Goal: Task Accomplishment & Management: Complete application form

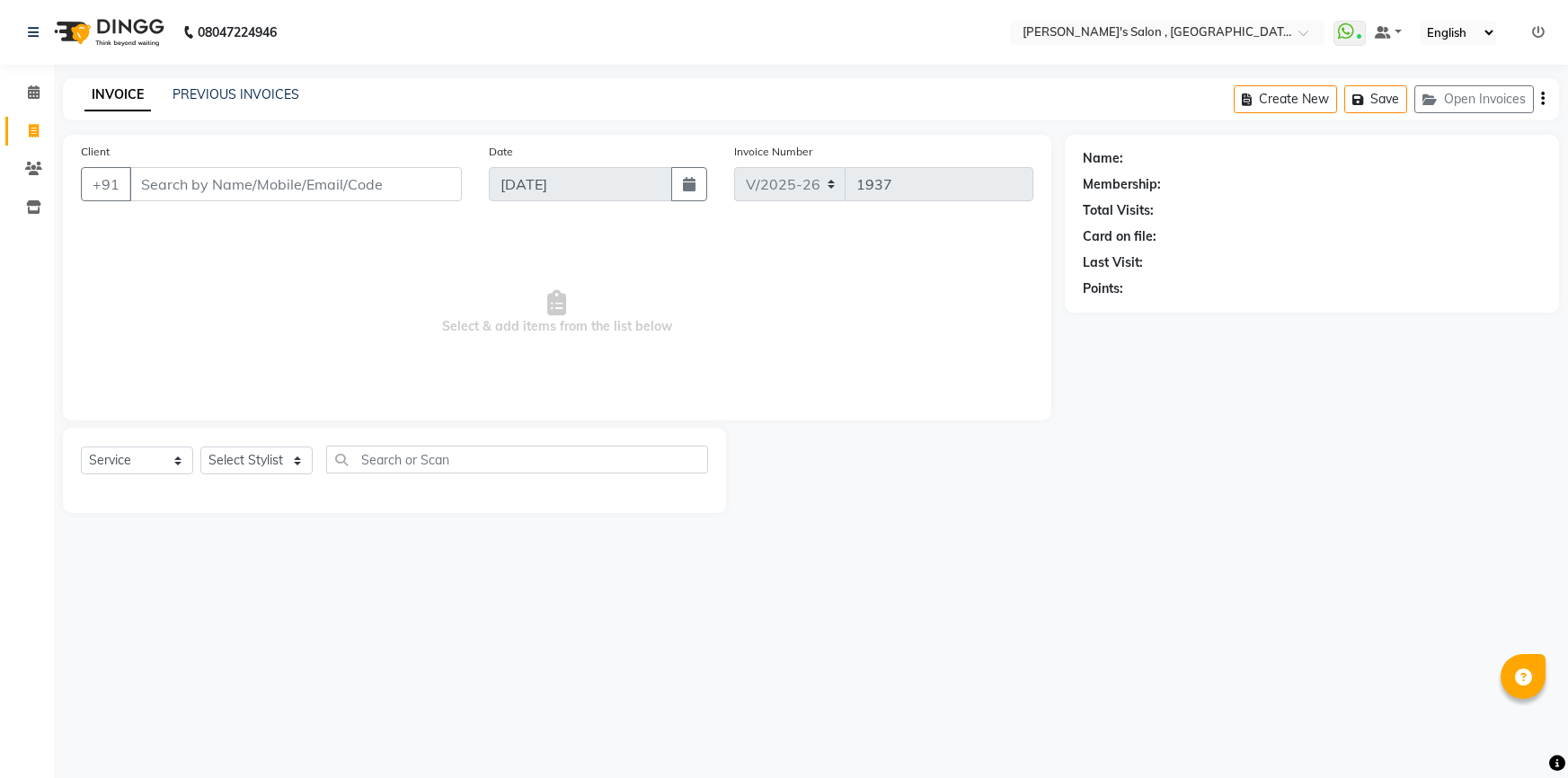
select select "7416"
select select "service"
click at [250, 193] on input "Client" at bounding box center [295, 185] width 332 height 34
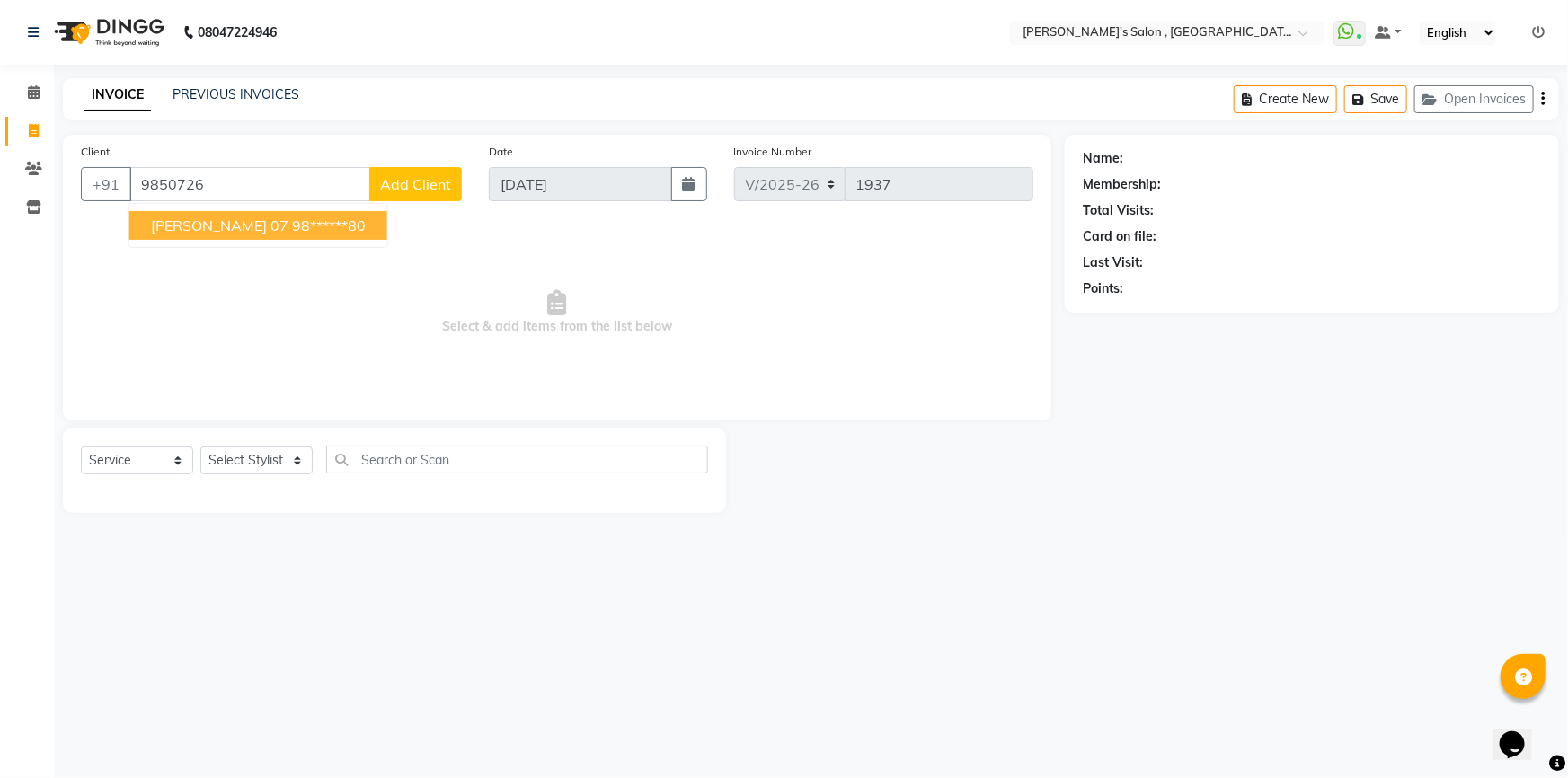
click at [292, 231] on ngb-highlight "98******80" at bounding box center [329, 225] width 74 height 18
type input "98******80"
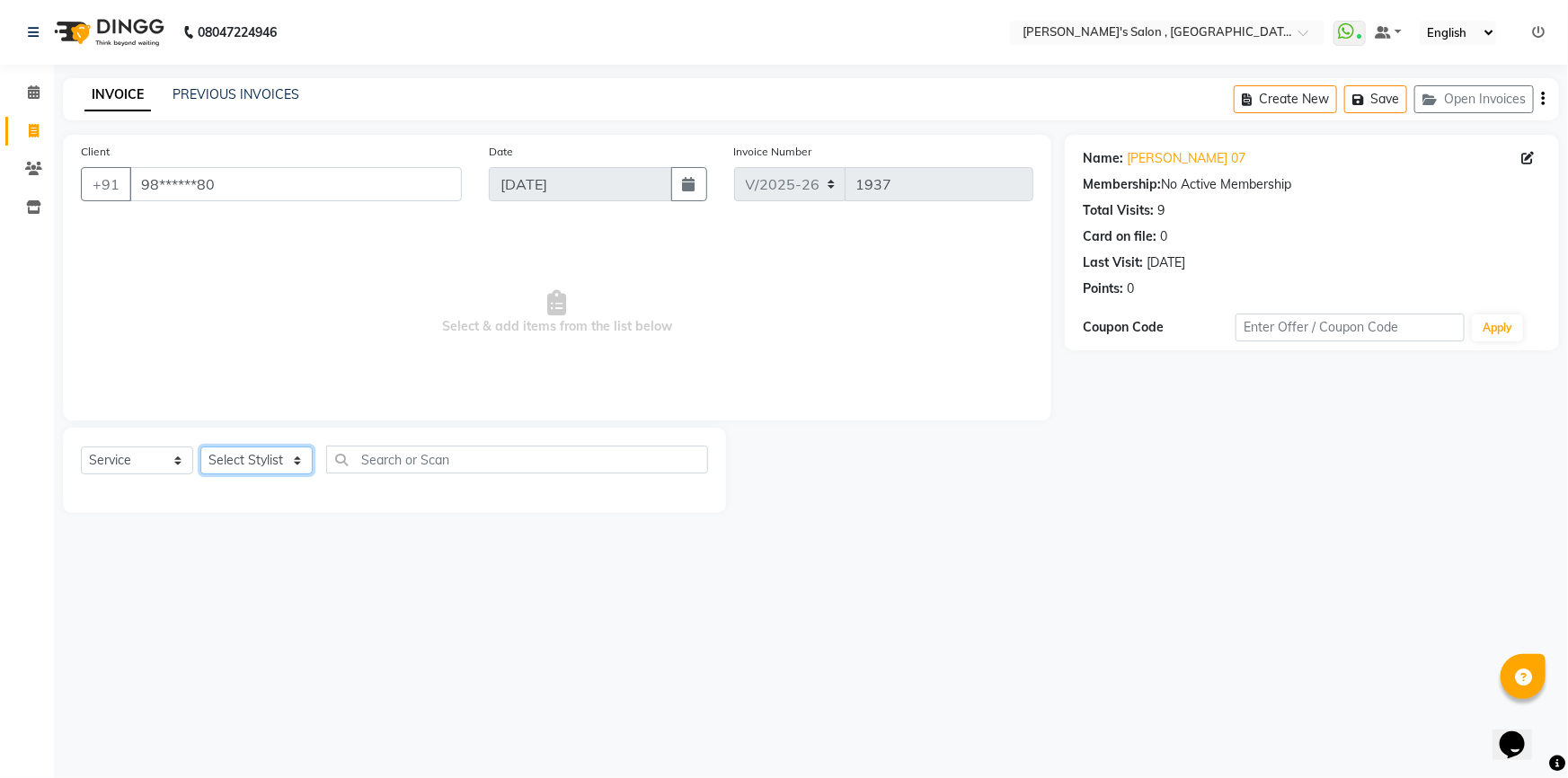
click at [274, 461] on select "Select Stylist ABHISHEK [PERSON_NAME] AKASH SH ARJUN SIR Manager [PERSON_NAME] …" at bounding box center [256, 461] width 113 height 28
click at [1127, 162] on link "[PERSON_NAME] 07" at bounding box center [1186, 159] width 119 height 19
drag, startPoint x: 232, startPoint y: 449, endPoint x: 232, endPoint y: 461, distance: 12.0
click at [232, 449] on select "Select Stylist ABHISHEK [PERSON_NAME] AKASH SH ARJUN SIR Manager [PERSON_NAME] …" at bounding box center [256, 461] width 113 height 28
click at [232, 462] on select "Select Stylist ABHISHEK [PERSON_NAME] AKASH SH ARJUN SIR Manager [PERSON_NAME] …" at bounding box center [256, 461] width 113 height 28
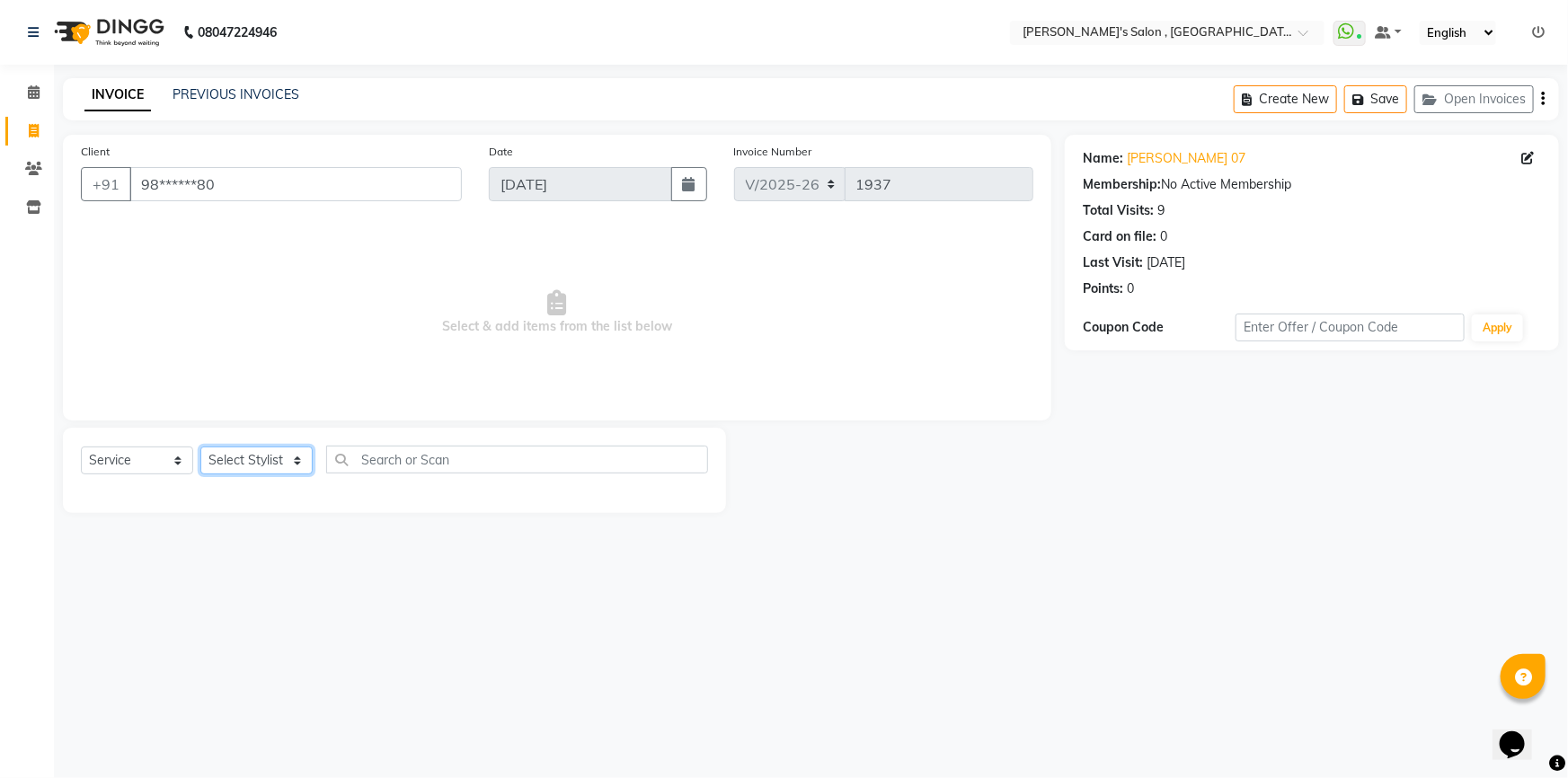
click at [232, 462] on select "Select Stylist ABHISHEK [PERSON_NAME] AKASH SH ARJUN SIR Manager [PERSON_NAME] …" at bounding box center [256, 461] width 113 height 28
select select "67371"
click at [200, 447] on select "Select Stylist ABHISHEK [PERSON_NAME] AKASH SH ARJUN SIR Manager [PERSON_NAME] …" at bounding box center [256, 461] width 113 height 28
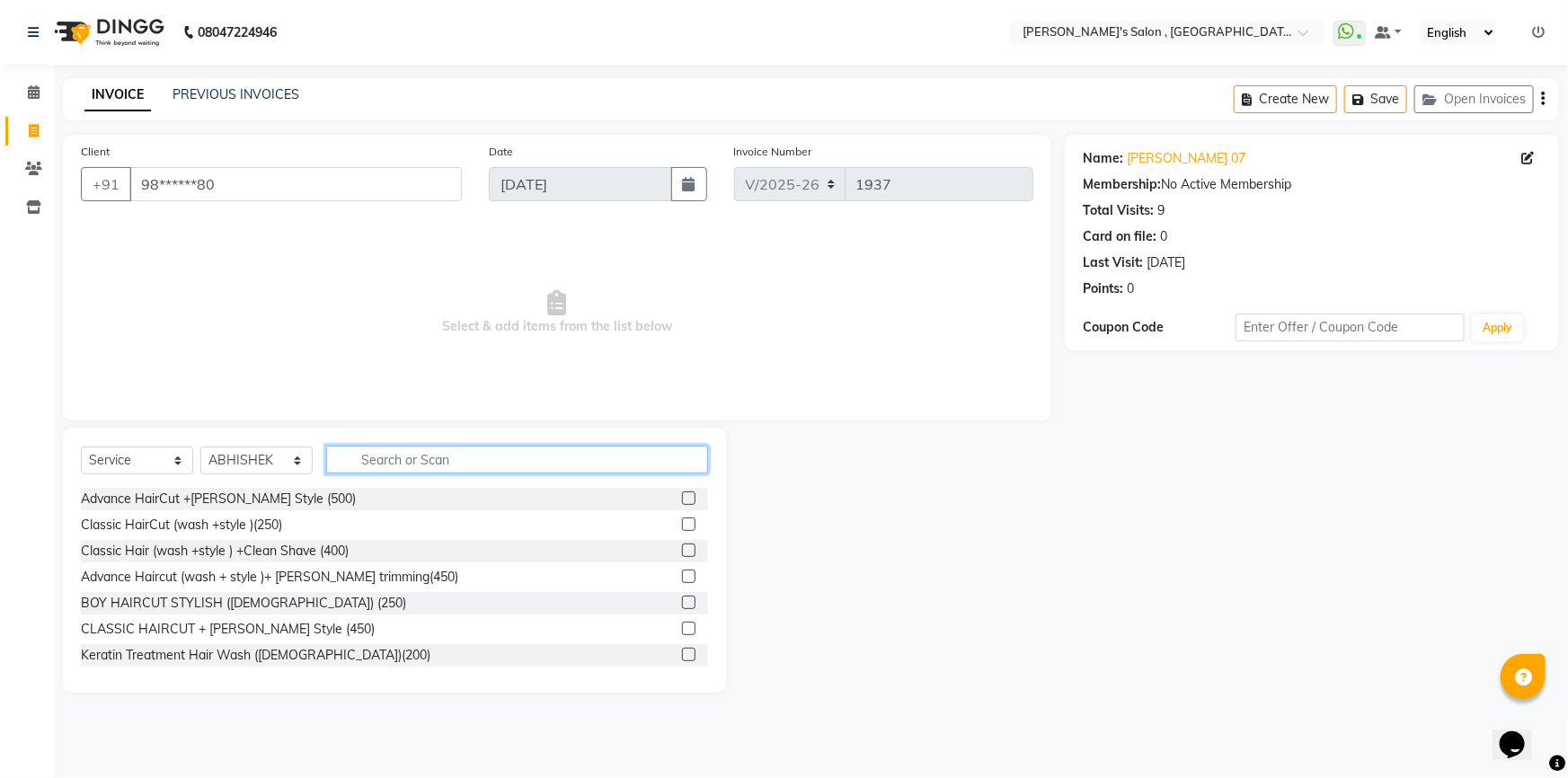
click at [452, 447] on input "text" at bounding box center [517, 460] width 382 height 28
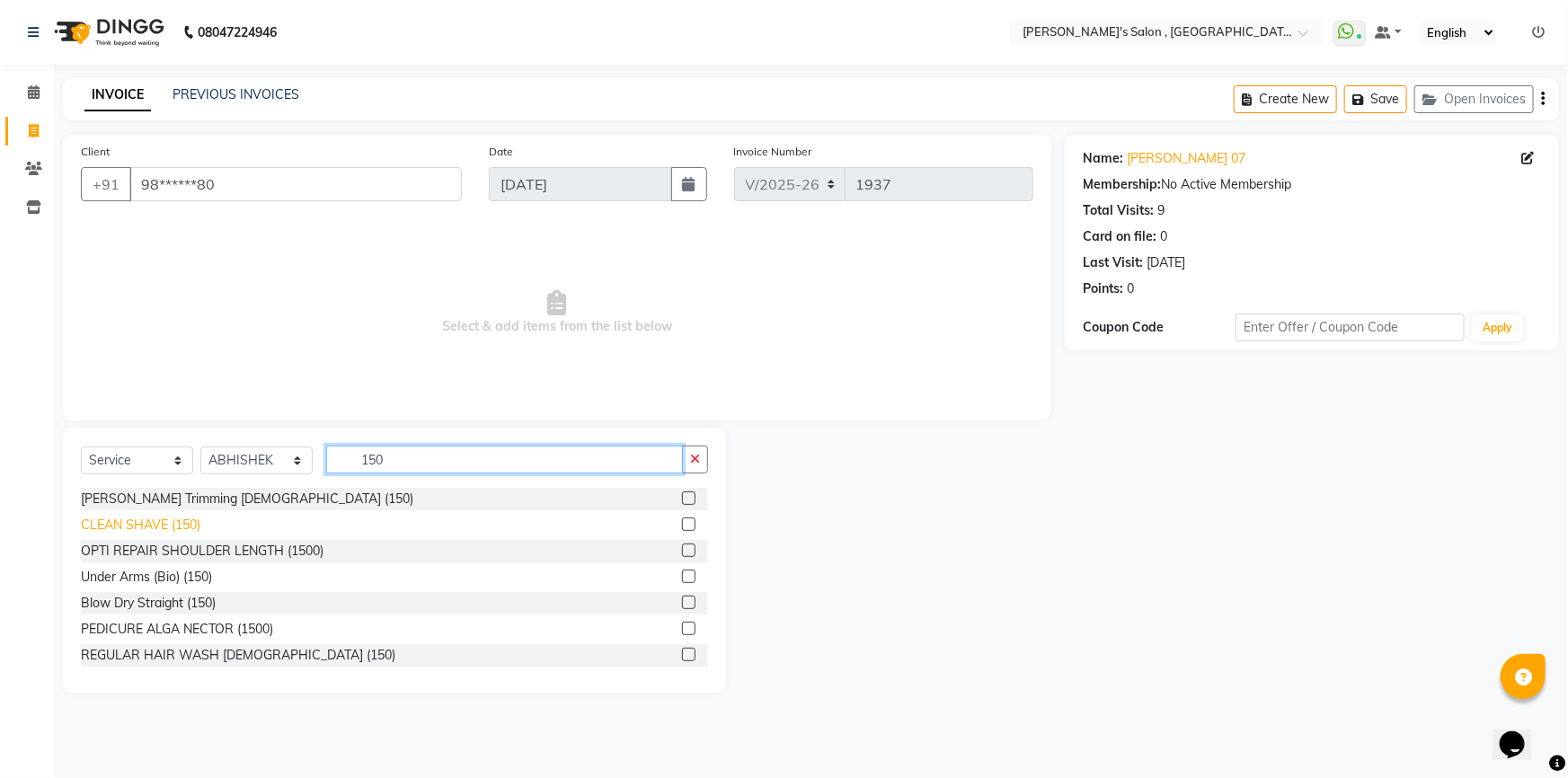
type input "150"
click at [179, 527] on div "CLEAN SHAVE (150)" at bounding box center [141, 525] width 120 height 19
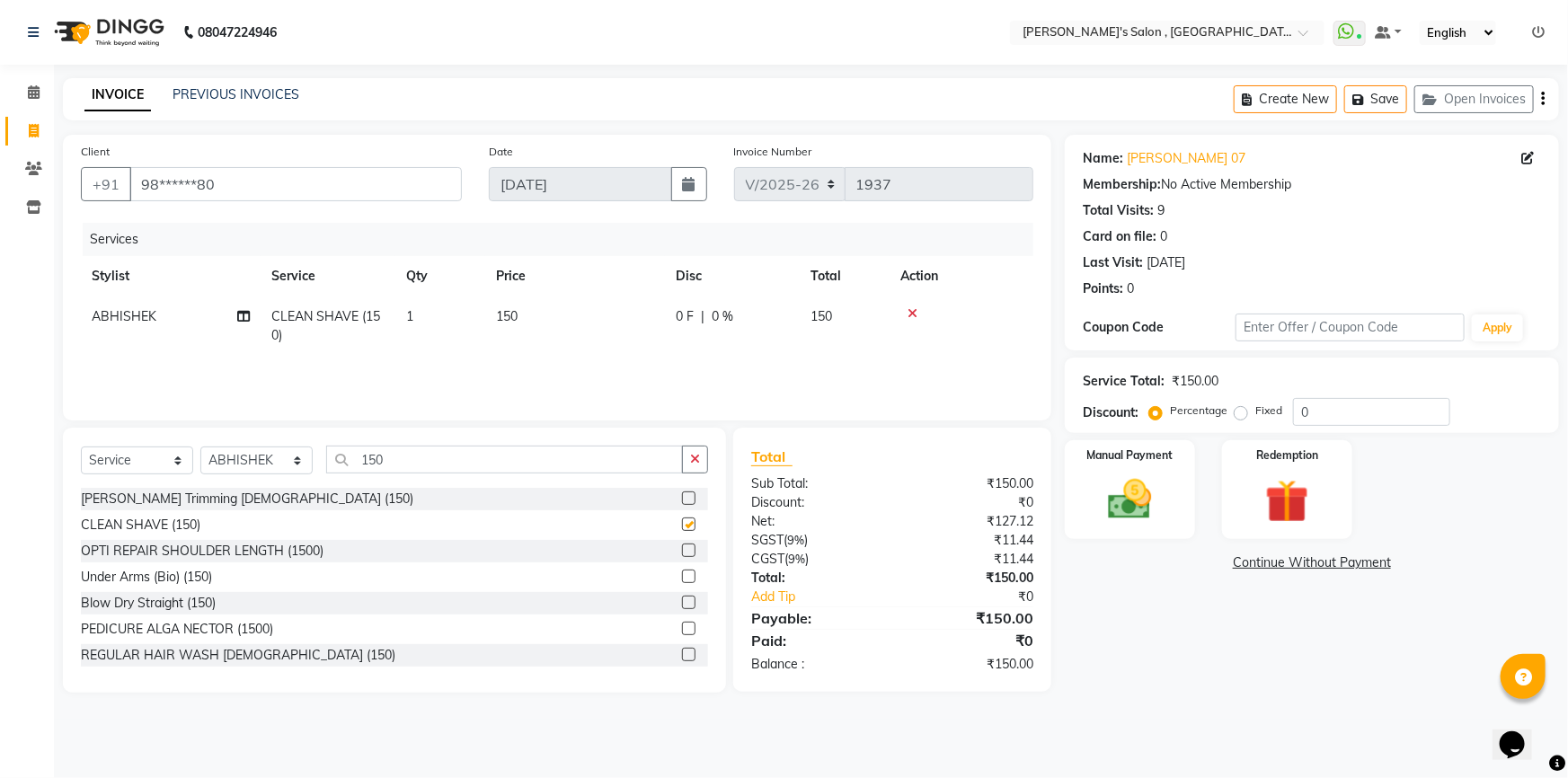
checkbox input "false"
click at [1123, 496] on img at bounding box center [1130, 500] width 74 height 52
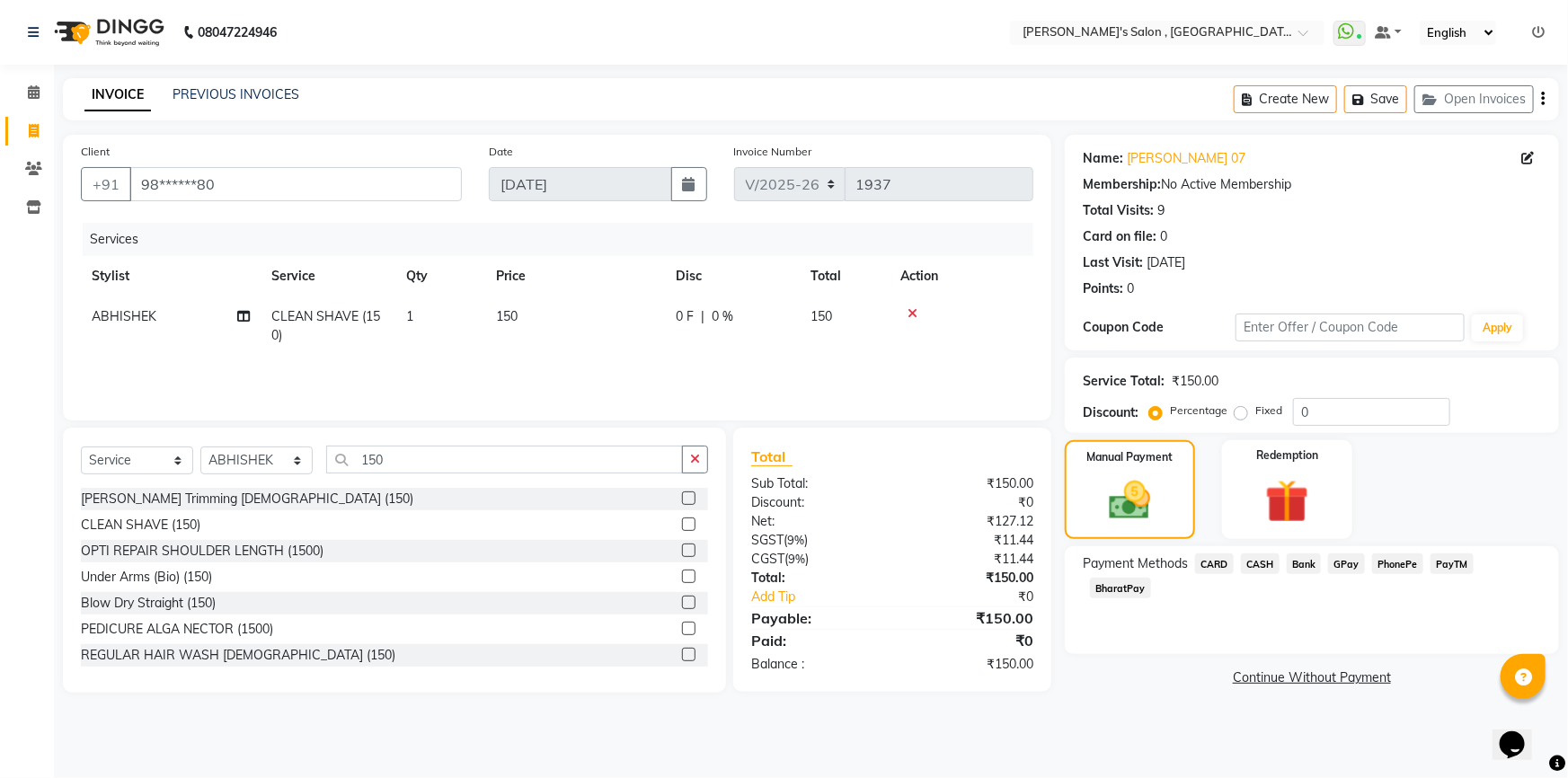
click at [1261, 563] on span "CASH" at bounding box center [1260, 564] width 39 height 21
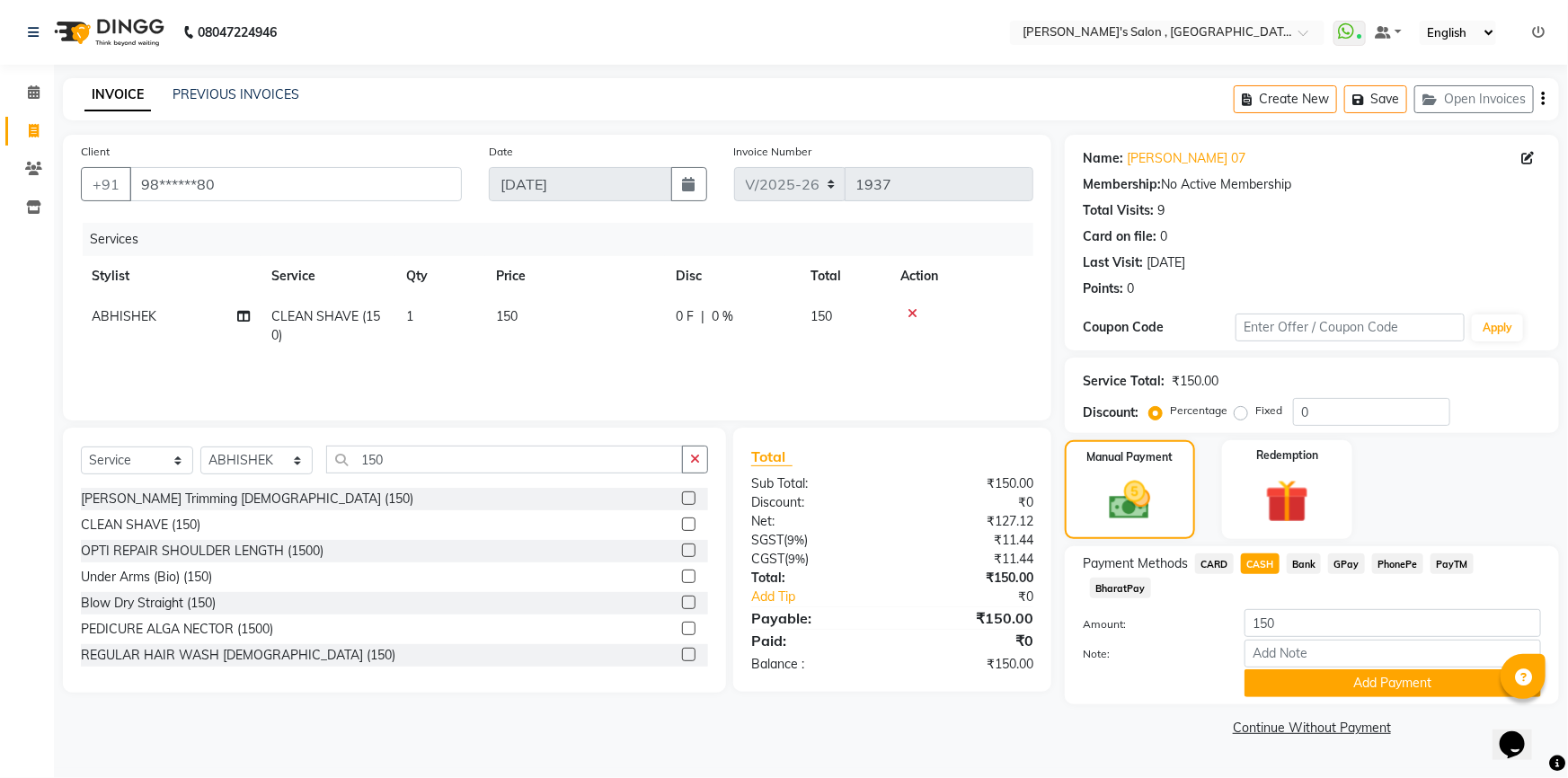
click at [1291, 675] on div "Payment Methods CARD CASH Bank GPay PhonePe PayTM BharatPay Amount: 150 Note: A…" at bounding box center [1312, 625] width 494 height 159
click at [1294, 669] on button "Add Payment" at bounding box center [1392, 683] width 296 height 28
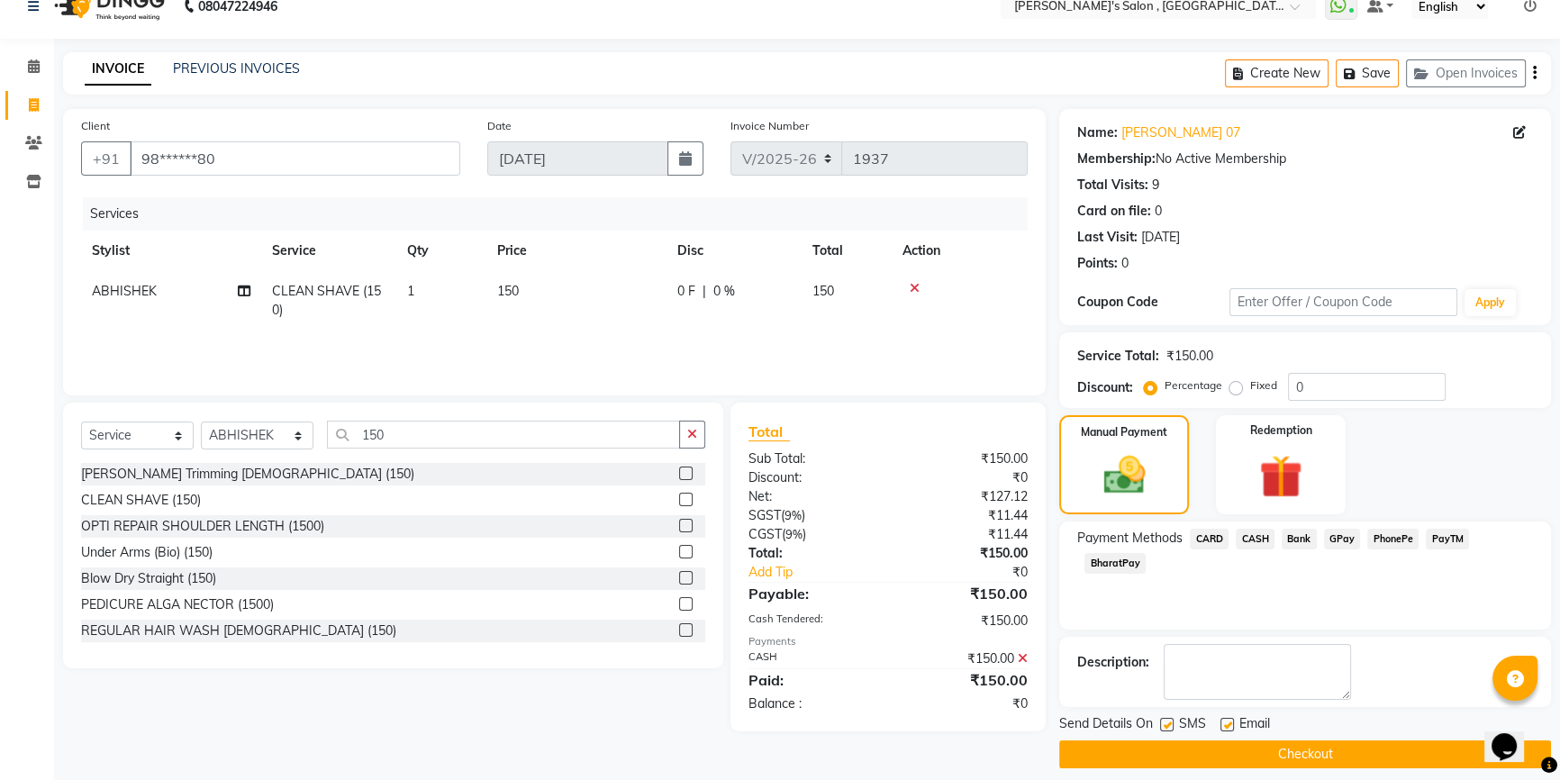
scroll to position [40, 0]
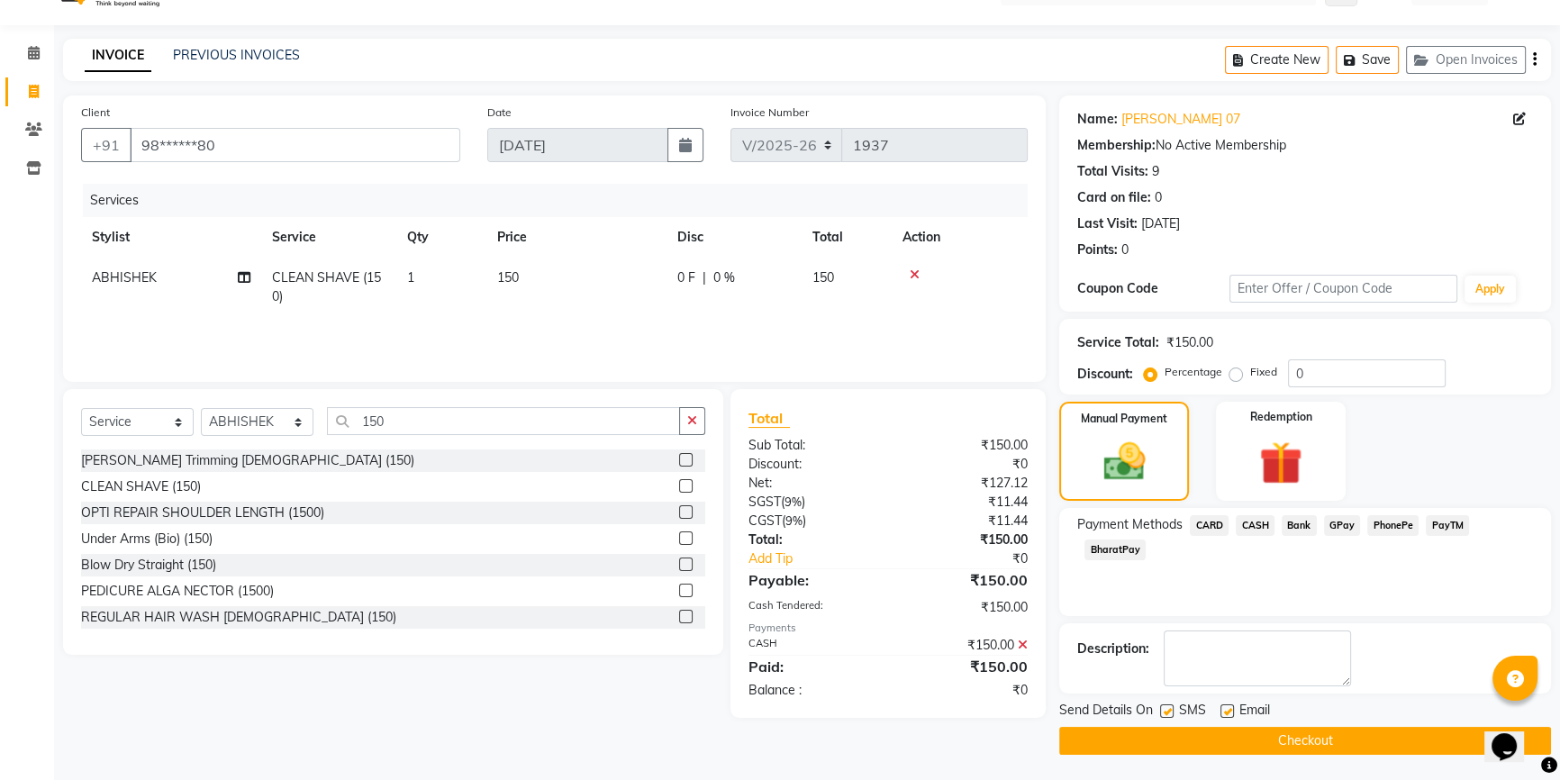
click at [1304, 755] on main "INVOICE PREVIOUS INVOICES Create New Save Open Invoices Client +91 98******80 D…" at bounding box center [807, 410] width 1506 height 743
click at [1307, 741] on button "Checkout" at bounding box center [1305, 741] width 492 height 28
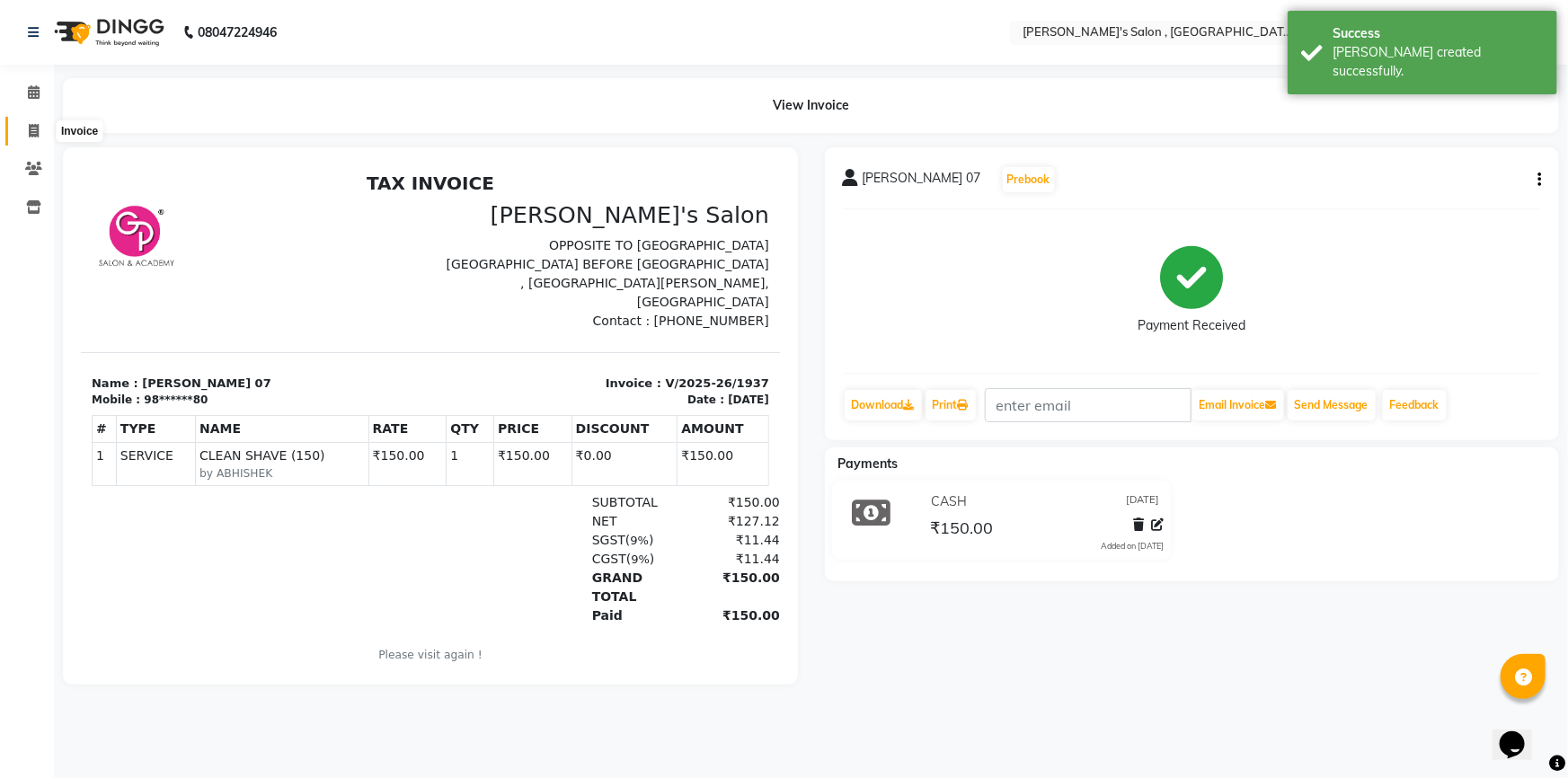
click at [24, 125] on span at bounding box center [34, 132] width 32 height 21
select select "service"
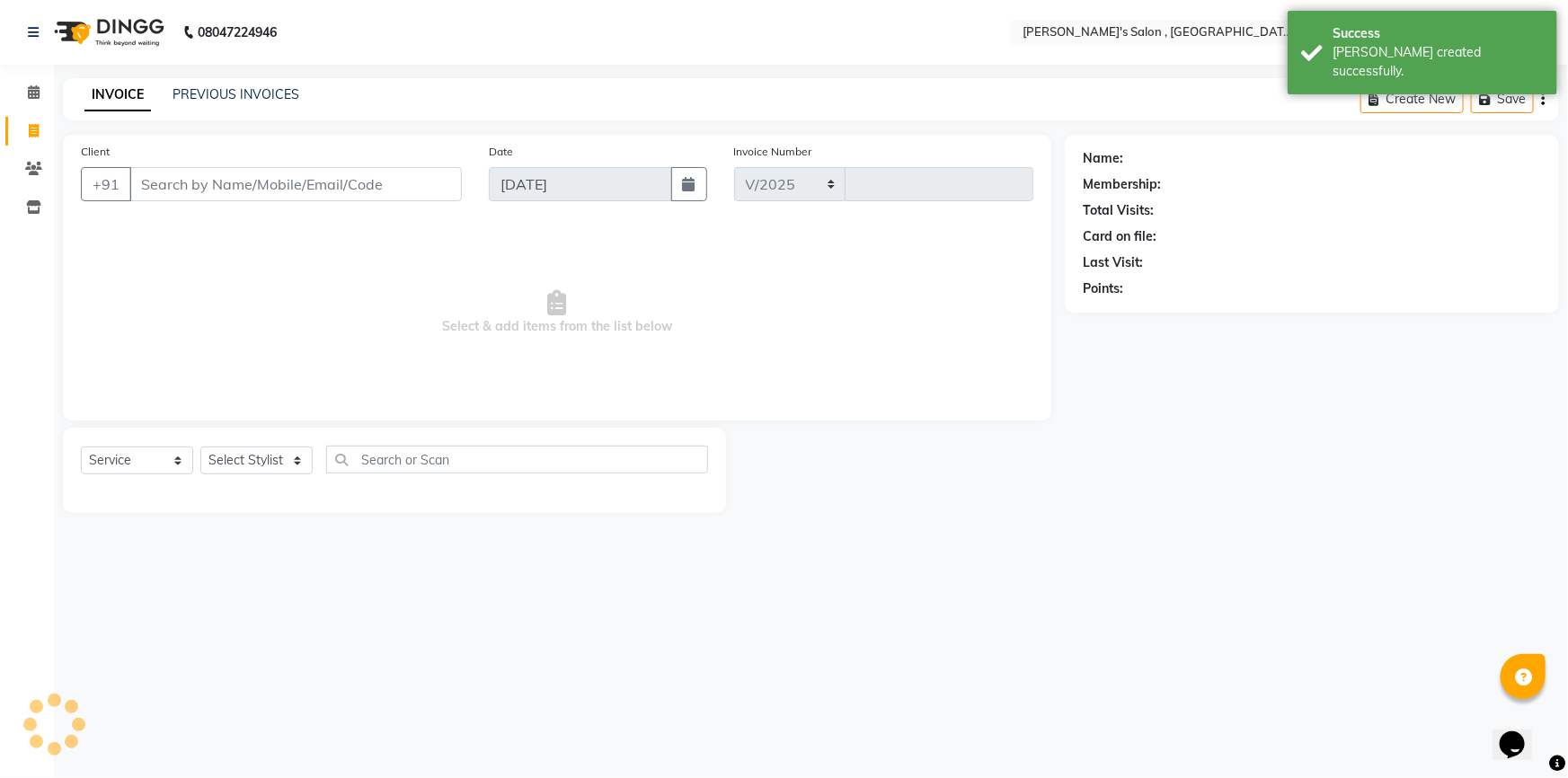
select select "7416"
type input "1938"
click at [278, 192] on input "Client" at bounding box center [295, 185] width 332 height 34
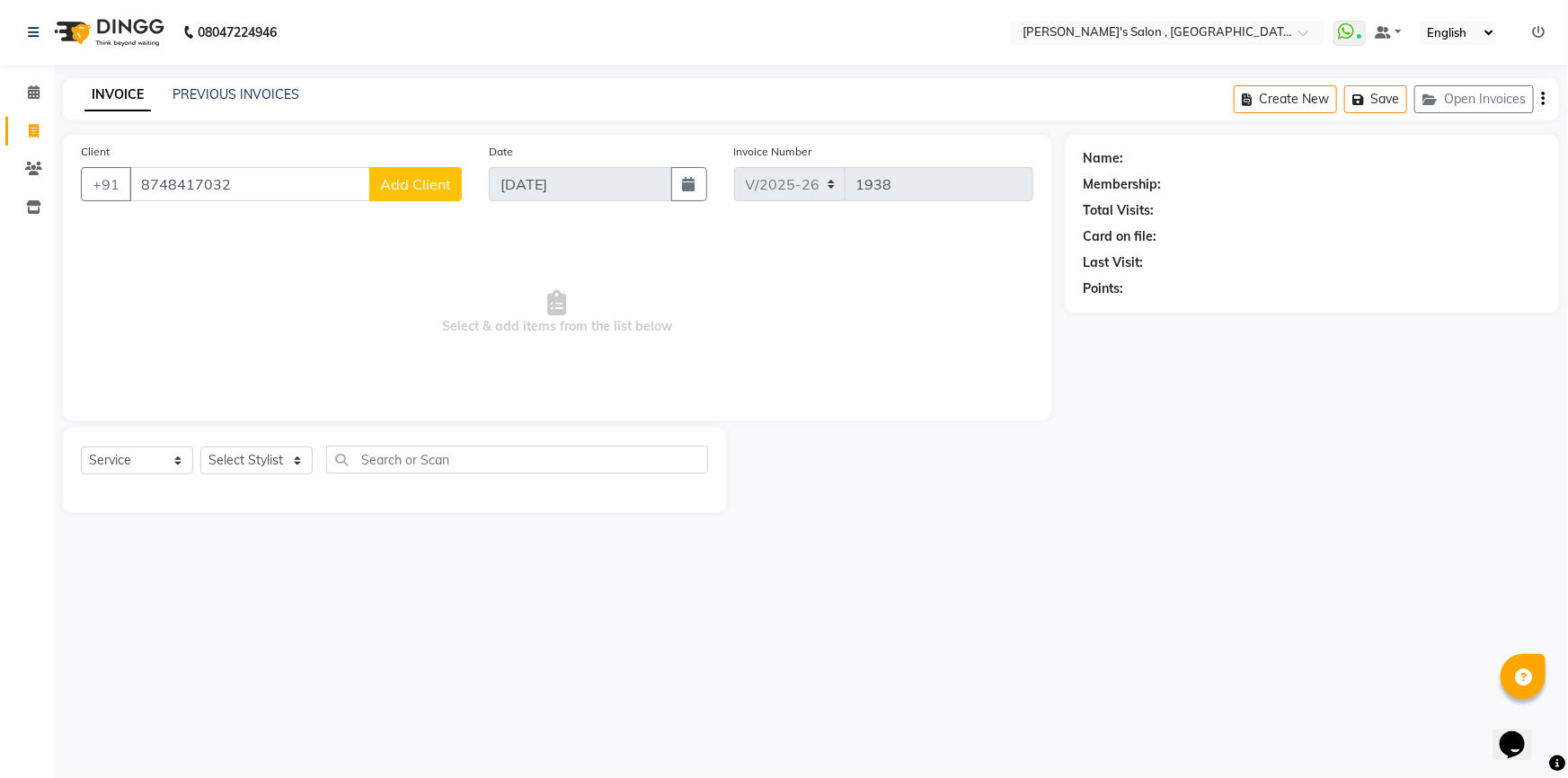
type input "8748417032"
click at [387, 196] on button "Add Client" at bounding box center [415, 185] width 93 height 34
select select "22"
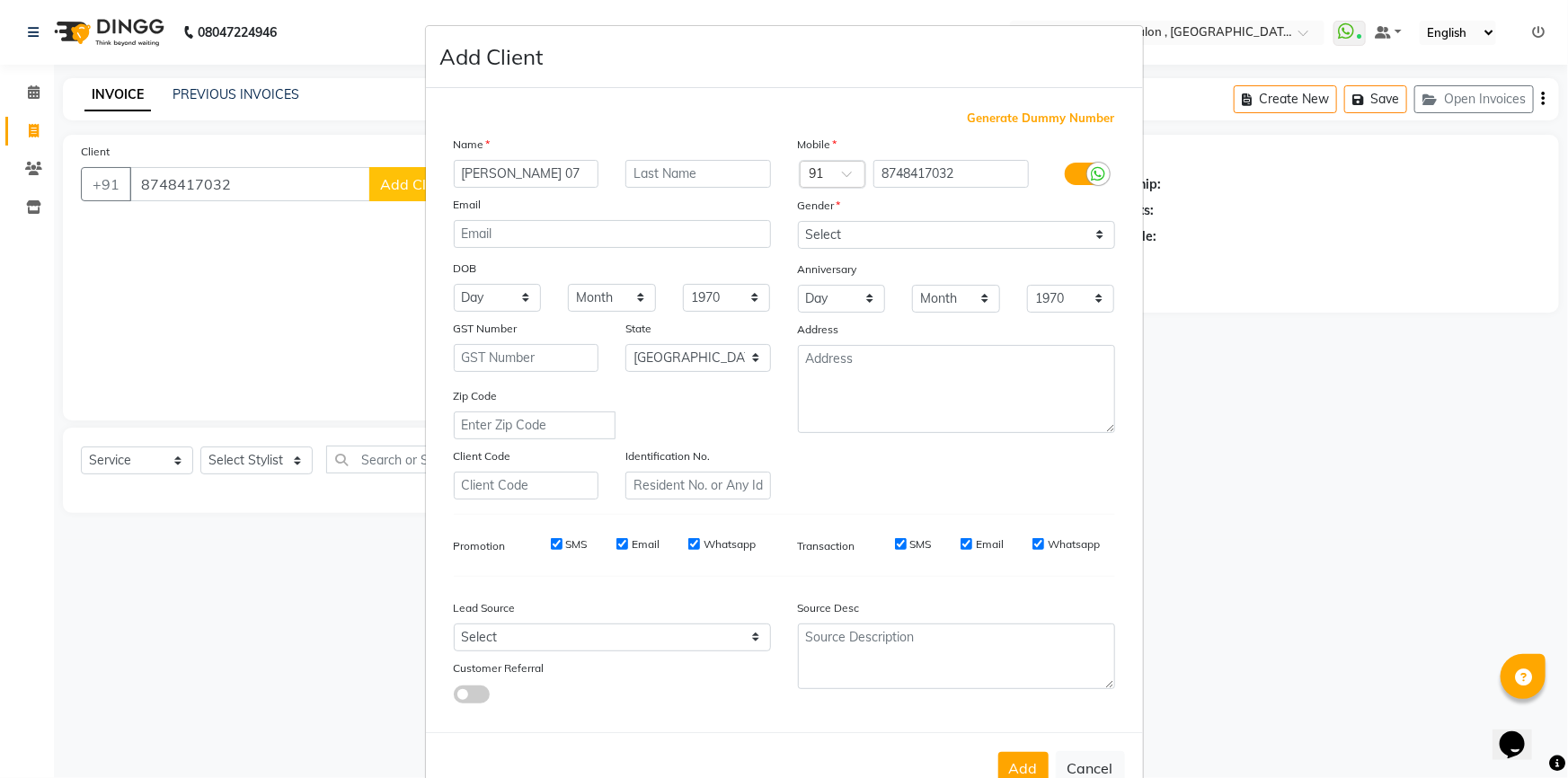
type input "[PERSON_NAME] 07"
click at [899, 238] on select "Select [DEMOGRAPHIC_DATA] [DEMOGRAPHIC_DATA] Other Prefer Not To Say" at bounding box center [957, 235] width 317 height 28
click at [159, 184] on ngb-modal-window "Add Client Generate Dummy Number Name [PERSON_NAME] 07 Email DOB Day 01 02 03 0…" at bounding box center [784, 389] width 1568 height 778
click at [1097, 770] on button "Cancel" at bounding box center [1090, 768] width 69 height 34
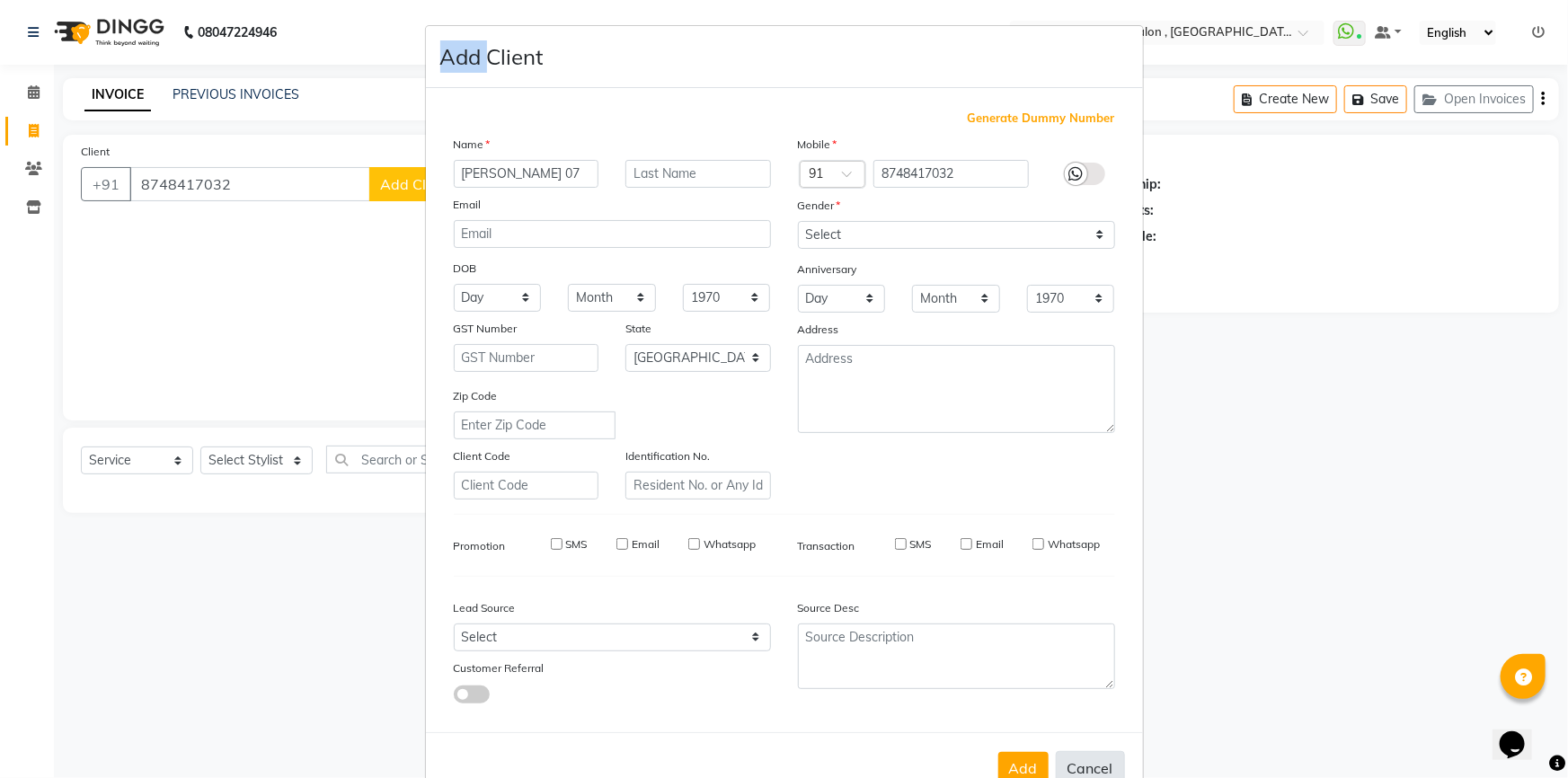
select select
select select "null"
select select
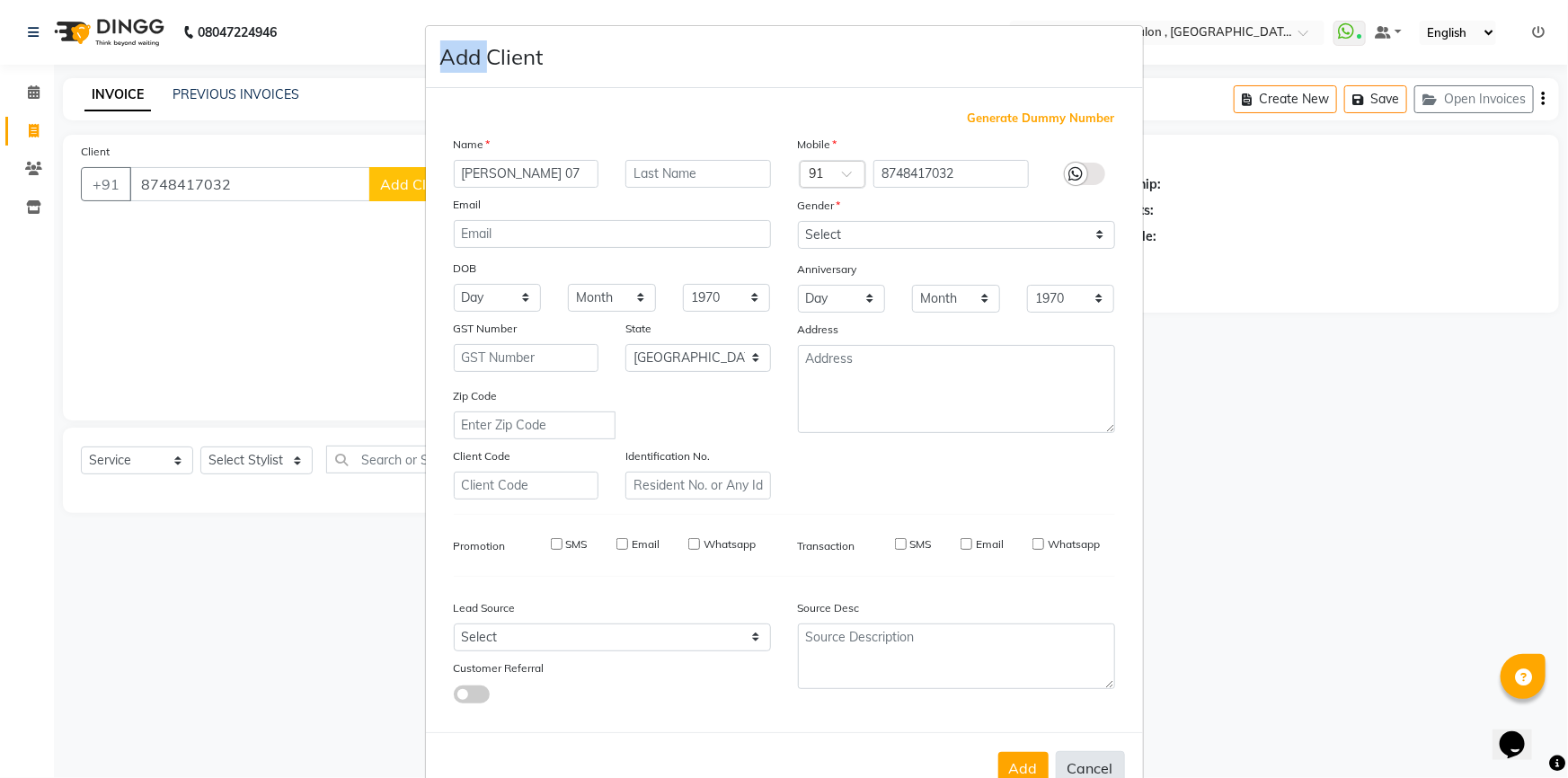
select select
checkbox input "false"
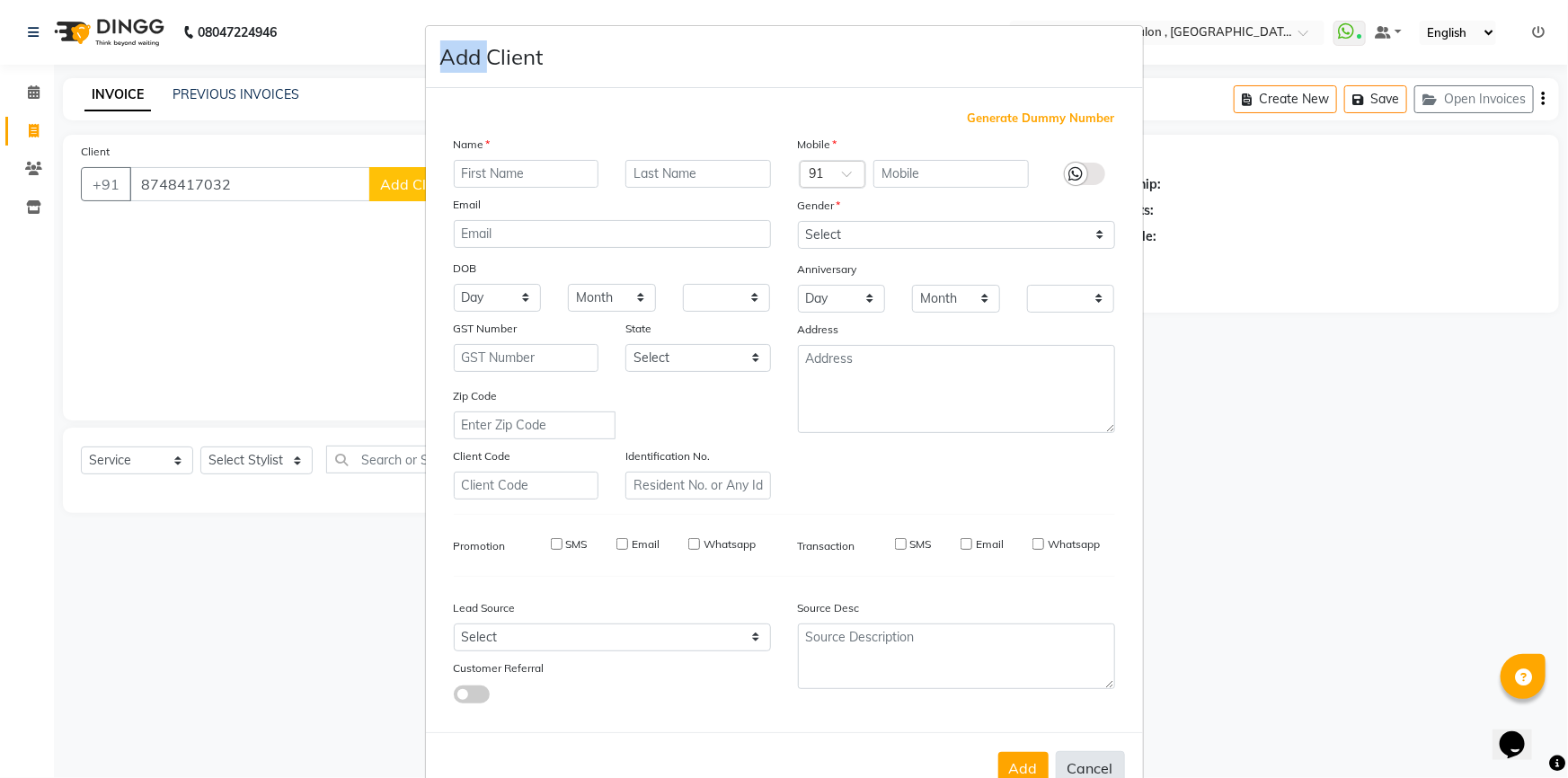
checkbox input "false"
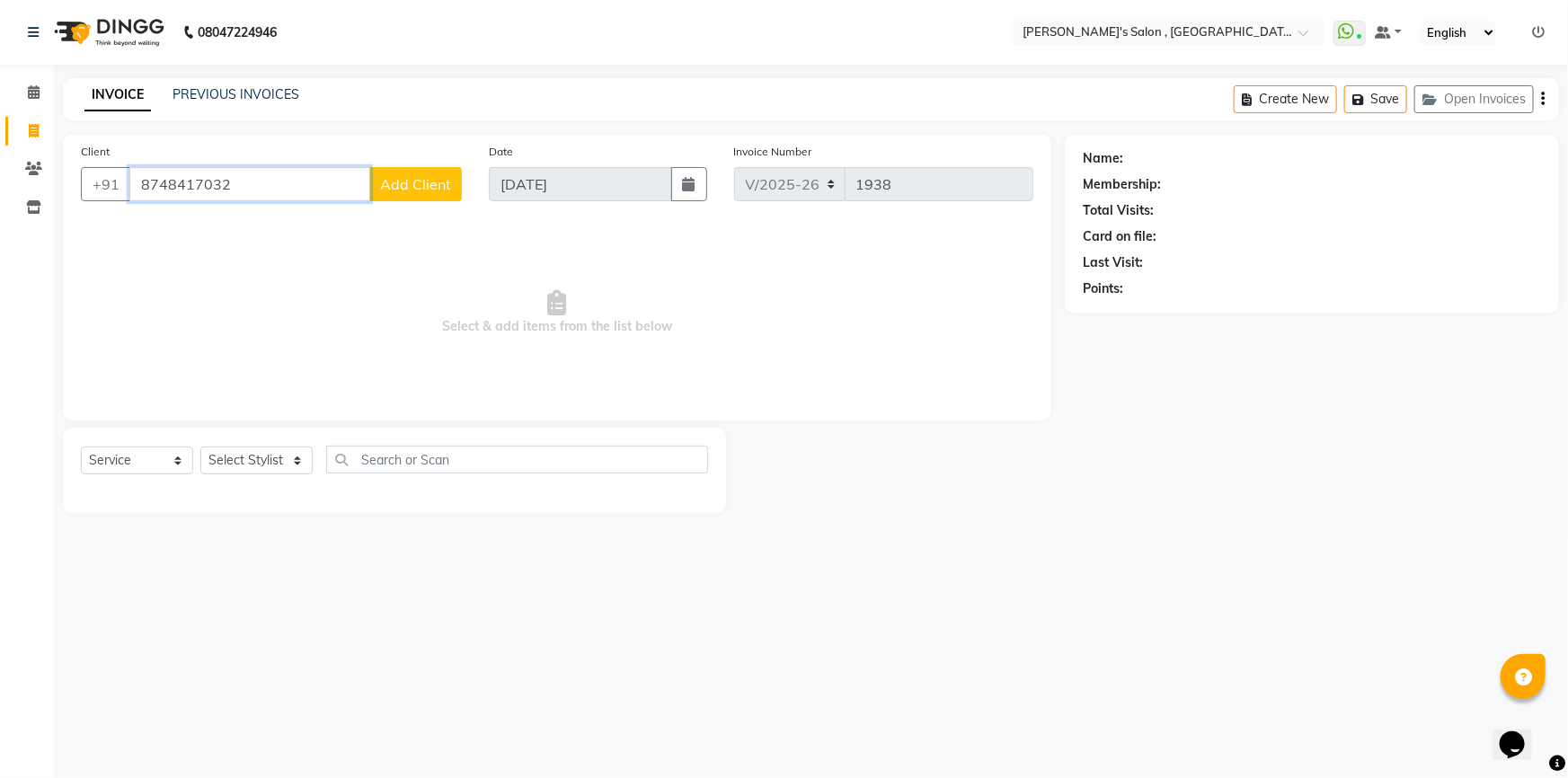
click at [157, 181] on input "8748417032" at bounding box center [249, 185] width 240 height 34
type input "8448417032"
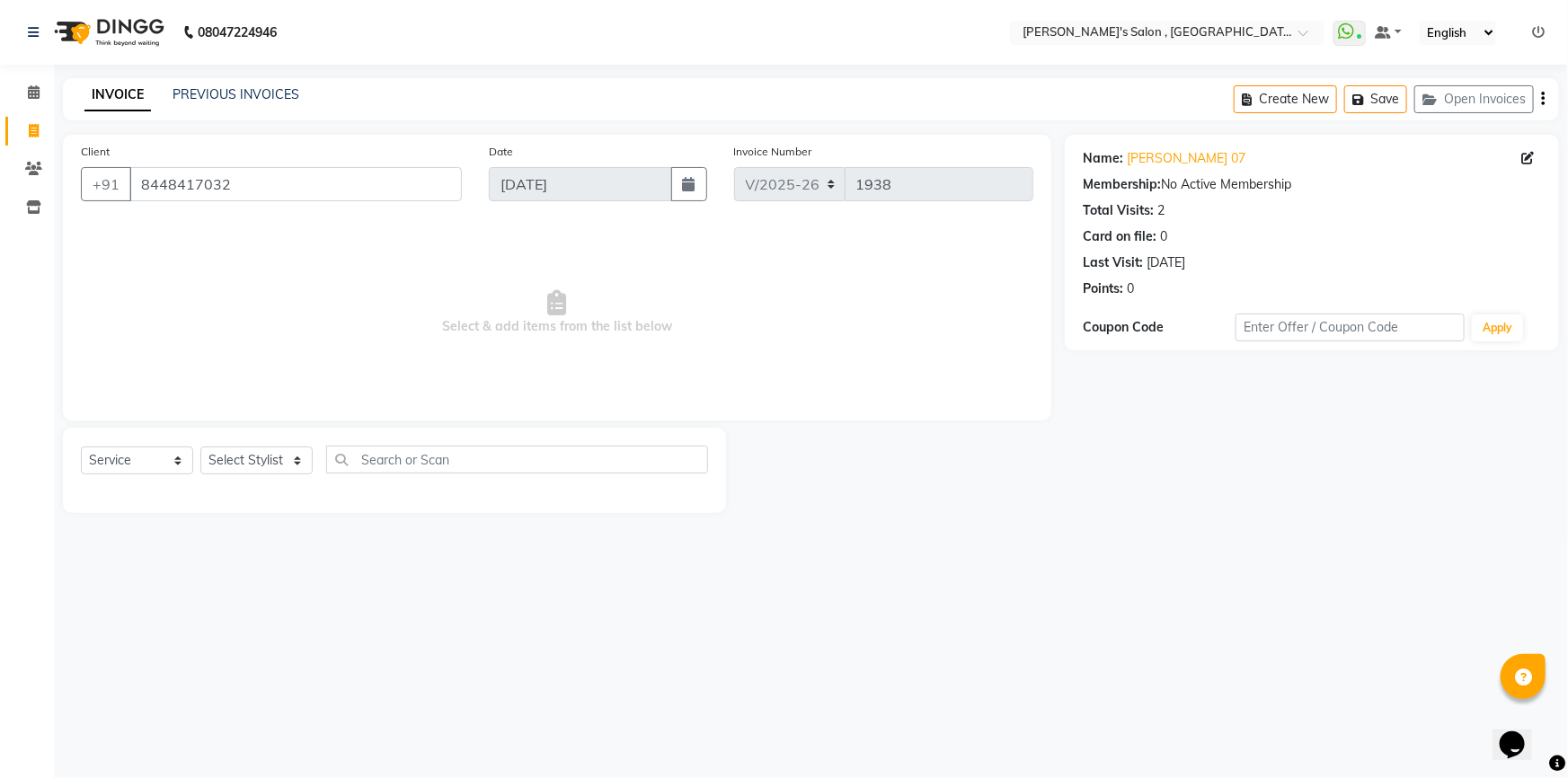
click at [264, 256] on span "Select & add items from the list below" at bounding box center [557, 312] width 953 height 180
click at [264, 456] on div "Select Service Product Membership Package Voucher Prepaid Gift Card Select Styl…" at bounding box center [394, 471] width 663 height 86
click at [264, 470] on select "Select Stylist ABHISHEK [PERSON_NAME] AKASH SH ARJUN SIR Manager [PERSON_NAME] …" at bounding box center [256, 461] width 113 height 28
select select "67371"
click at [200, 447] on select "Select Stylist ABHISHEK [PERSON_NAME] AKASH SH ARJUN SIR Manager [PERSON_NAME] …" at bounding box center [256, 461] width 113 height 28
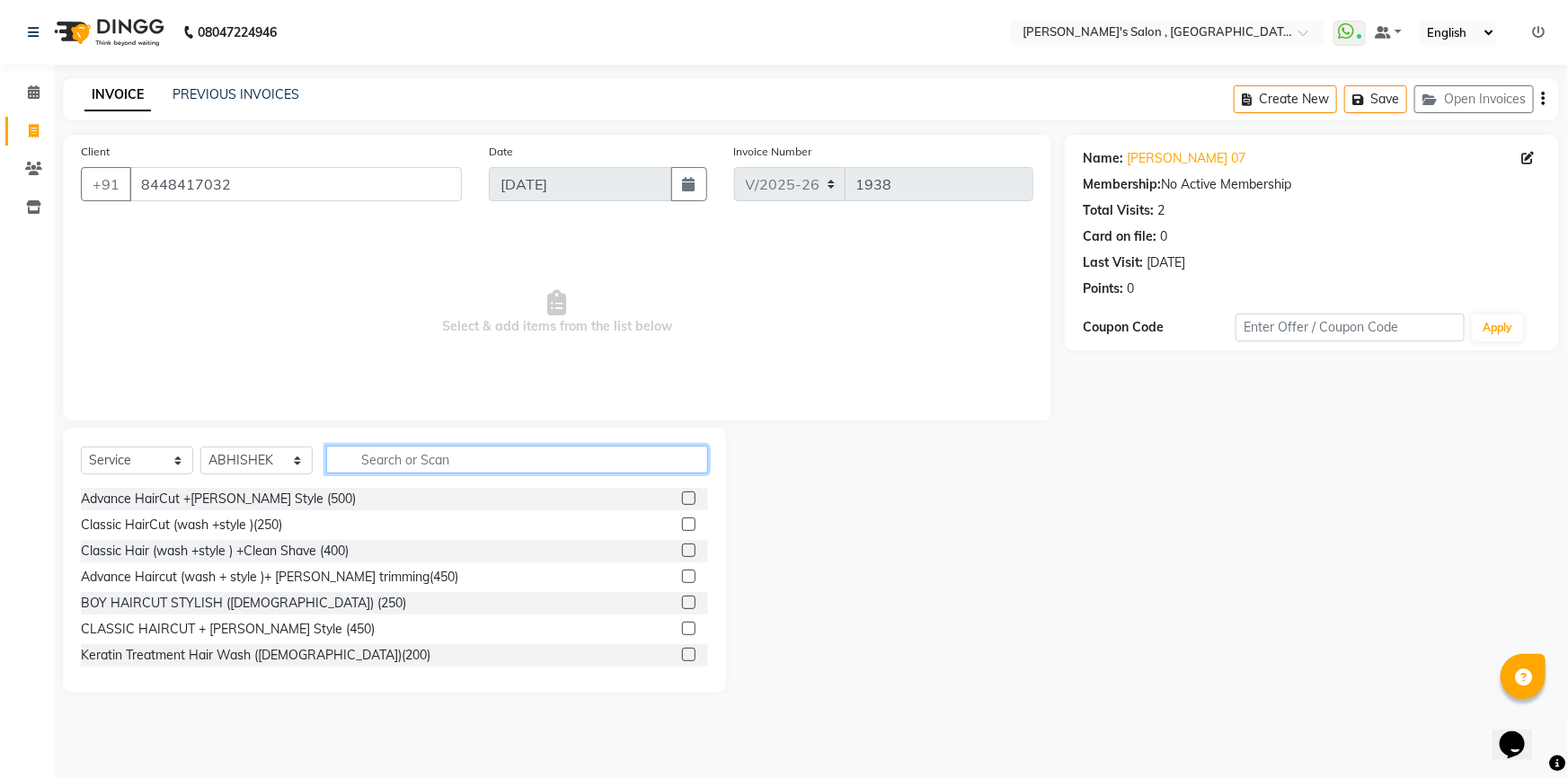
click at [445, 467] on input "text" at bounding box center [517, 460] width 382 height 28
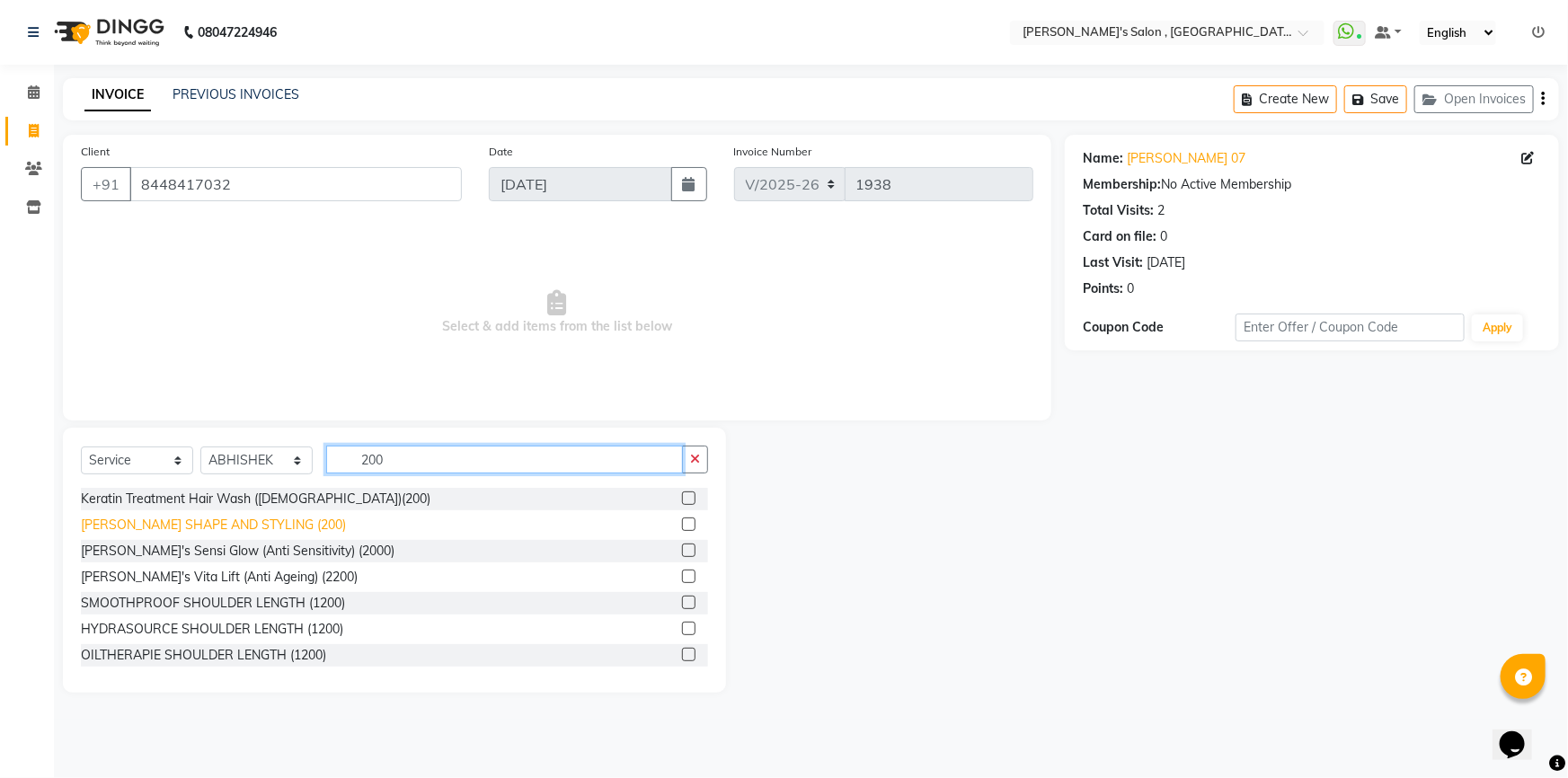
type input "200"
click at [272, 527] on div "[PERSON_NAME] SHAPE AND STYLING (200)" at bounding box center [213, 525] width 265 height 19
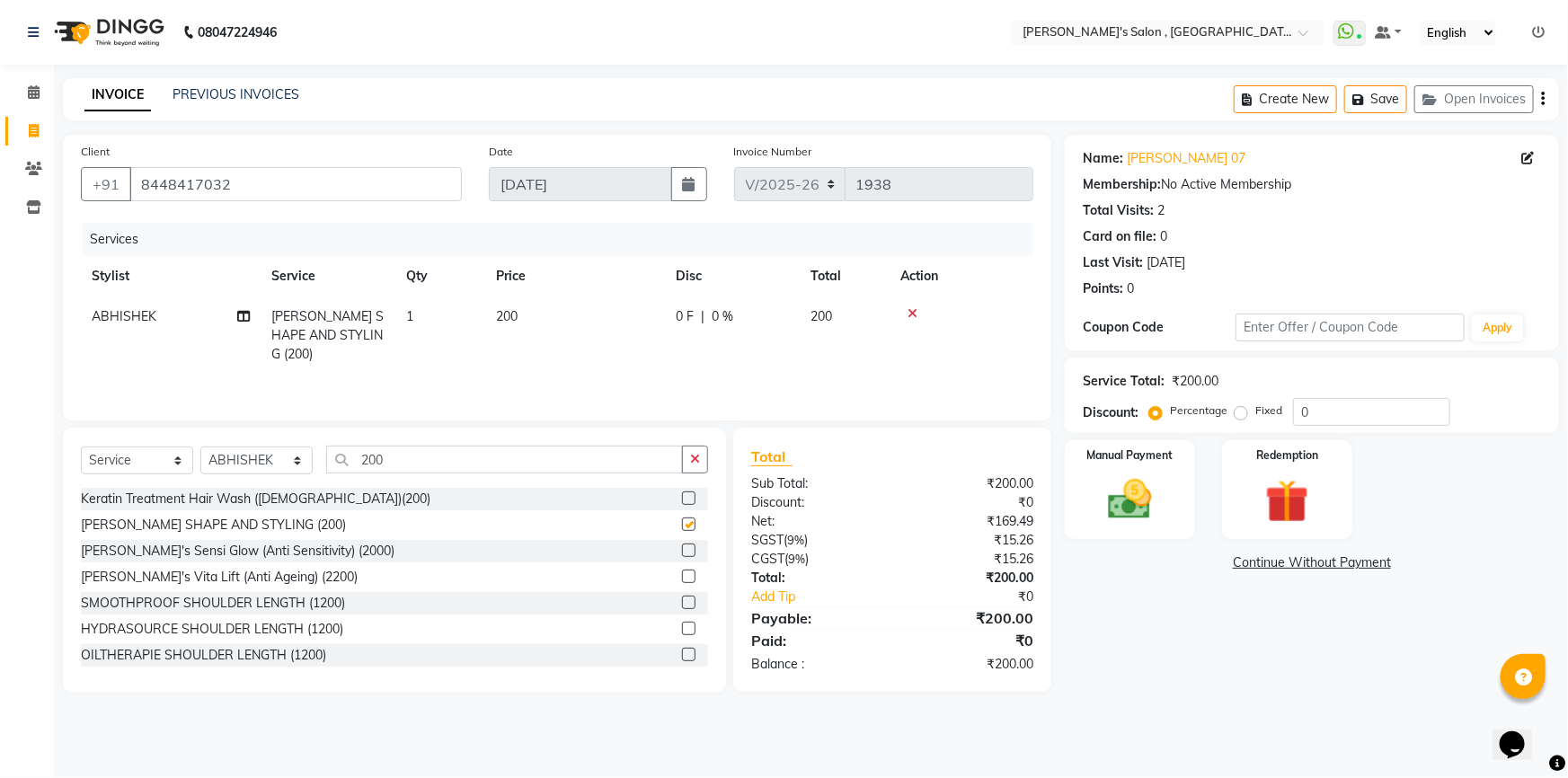
checkbox input "false"
click at [1147, 497] on img at bounding box center [1130, 500] width 74 height 52
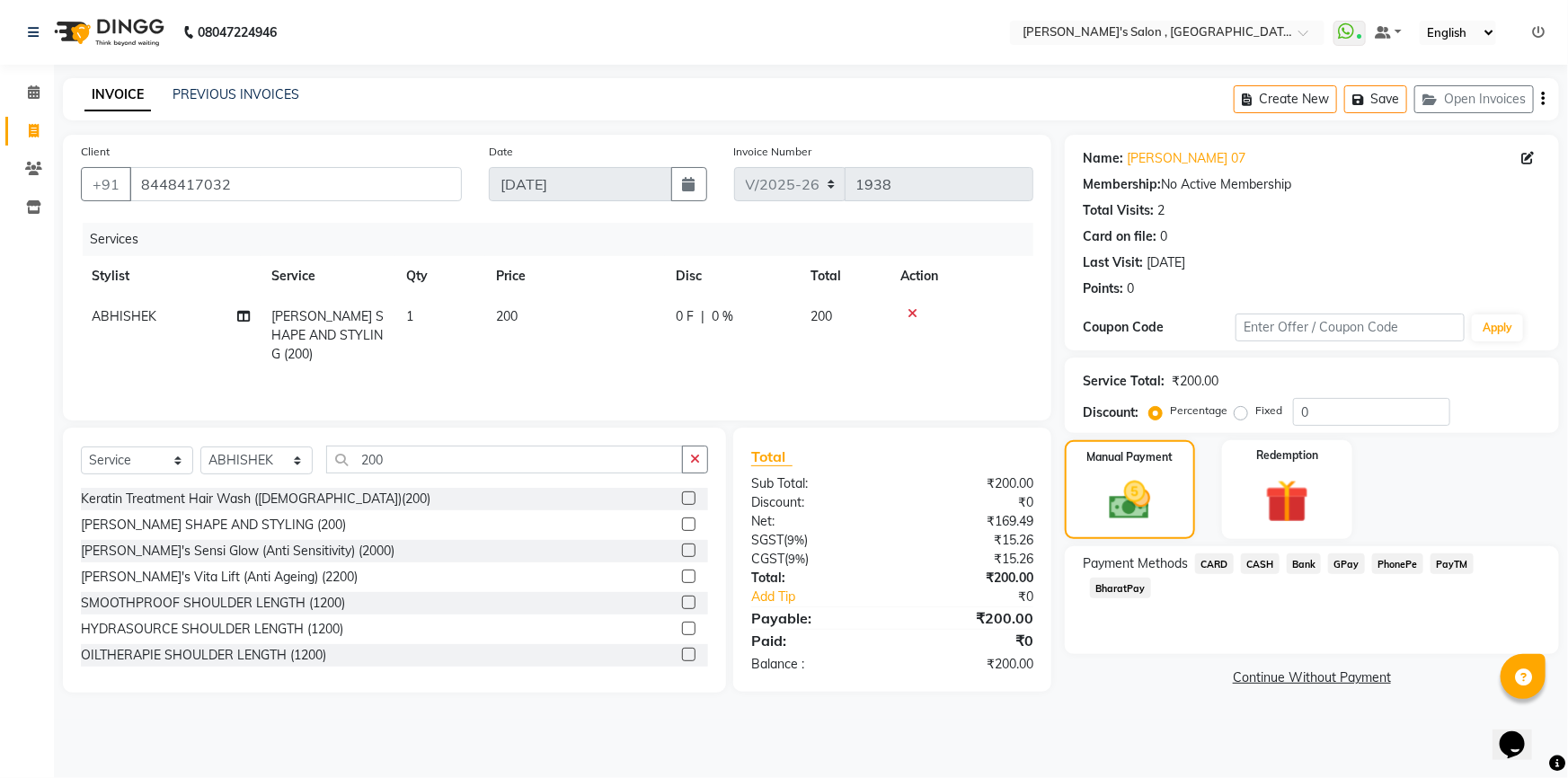
click at [1252, 567] on span "CASH" at bounding box center [1260, 564] width 39 height 21
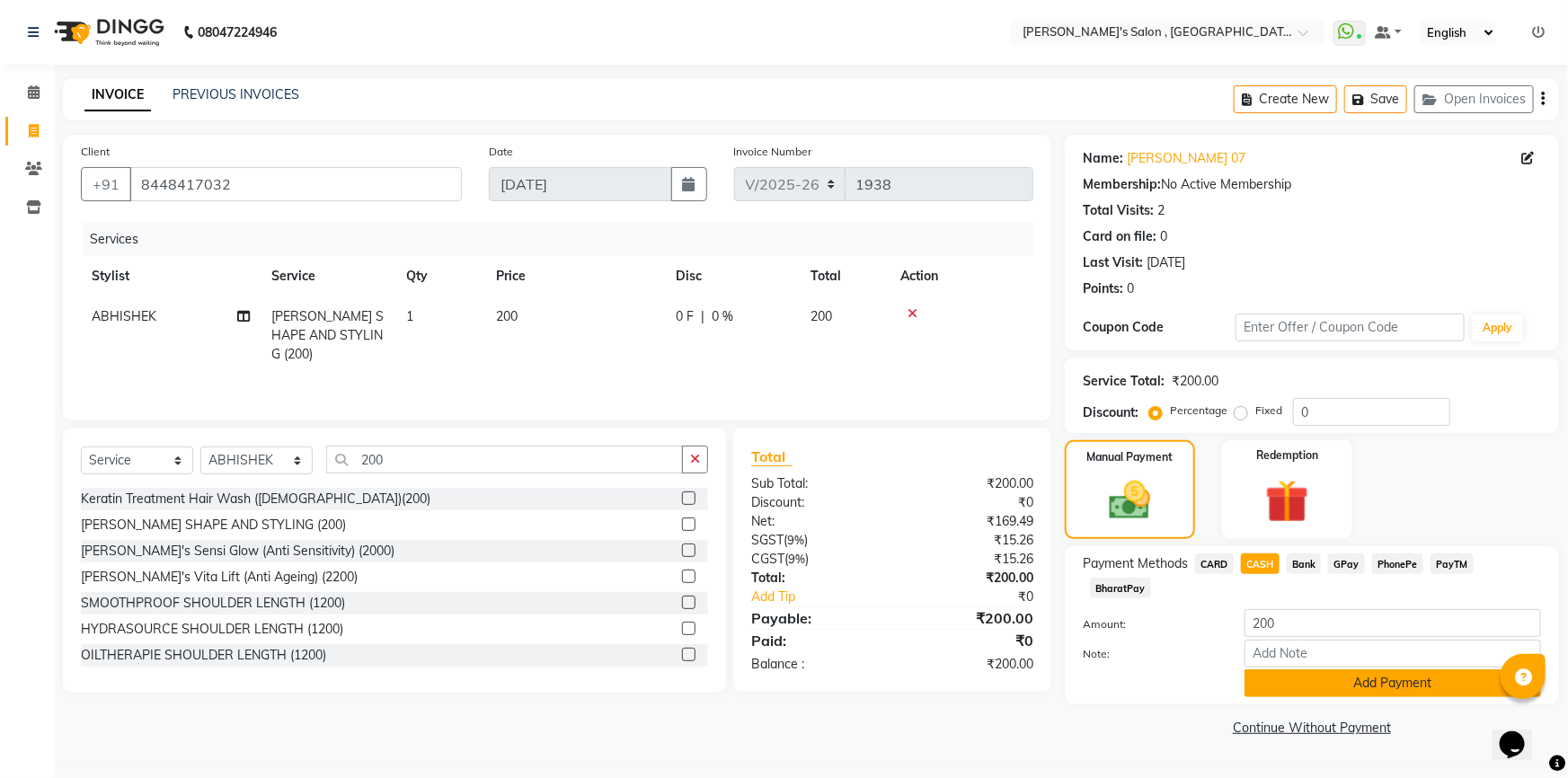
click at [1277, 669] on button "Add Payment" at bounding box center [1392, 683] width 296 height 28
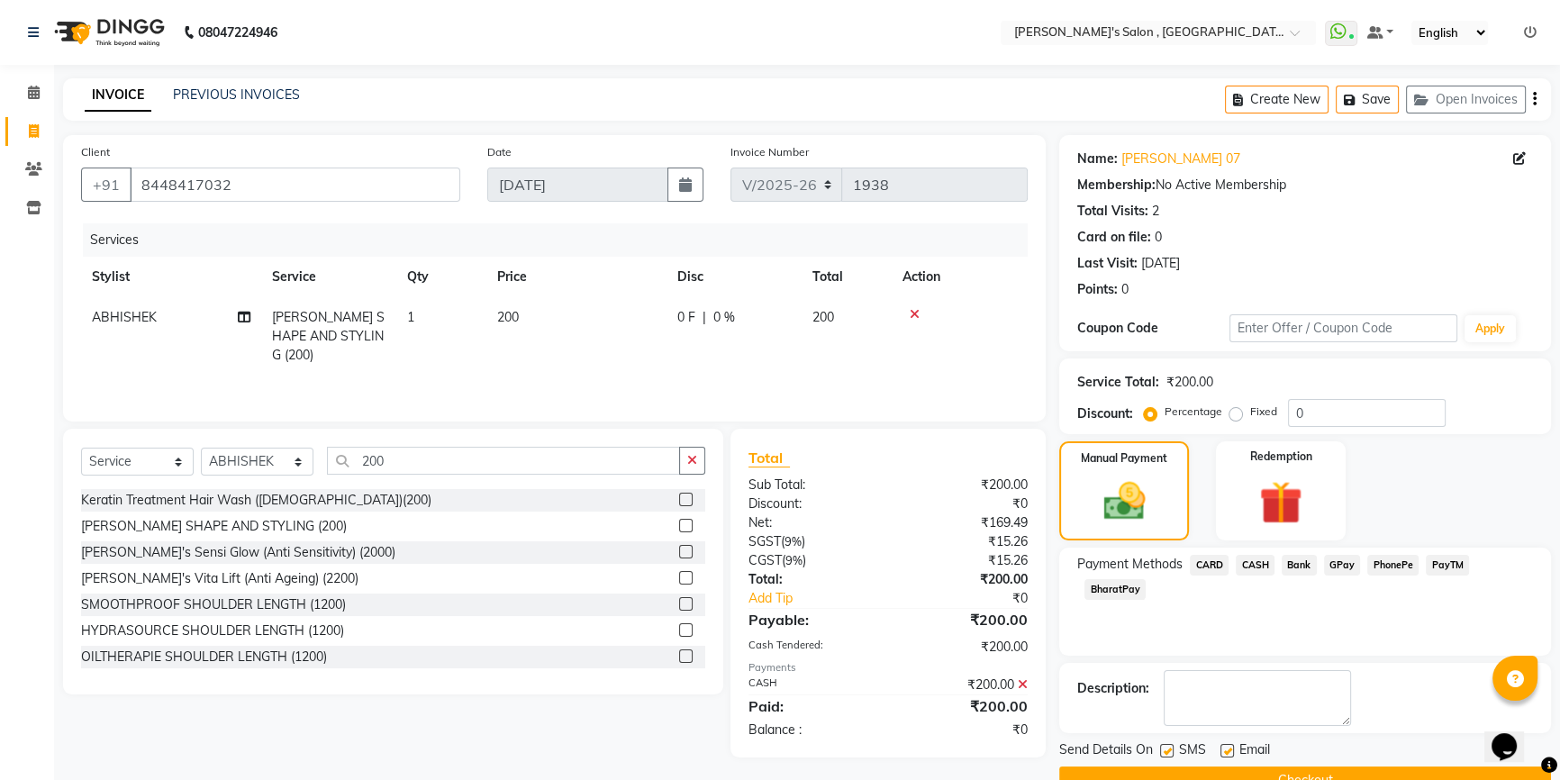
click at [1313, 770] on button "Checkout" at bounding box center [1305, 781] width 492 height 28
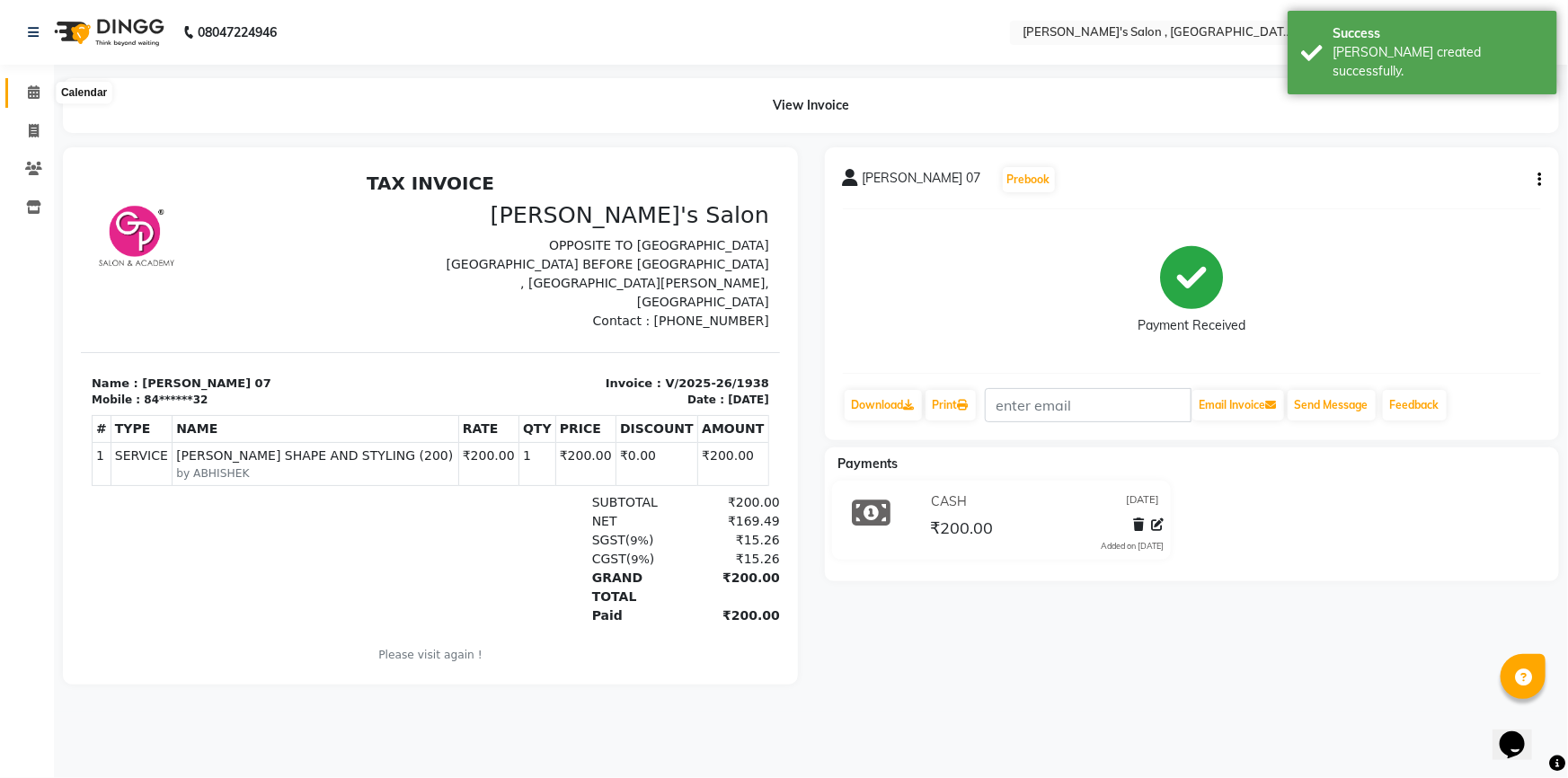
click at [28, 95] on icon at bounding box center [34, 93] width 12 height 14
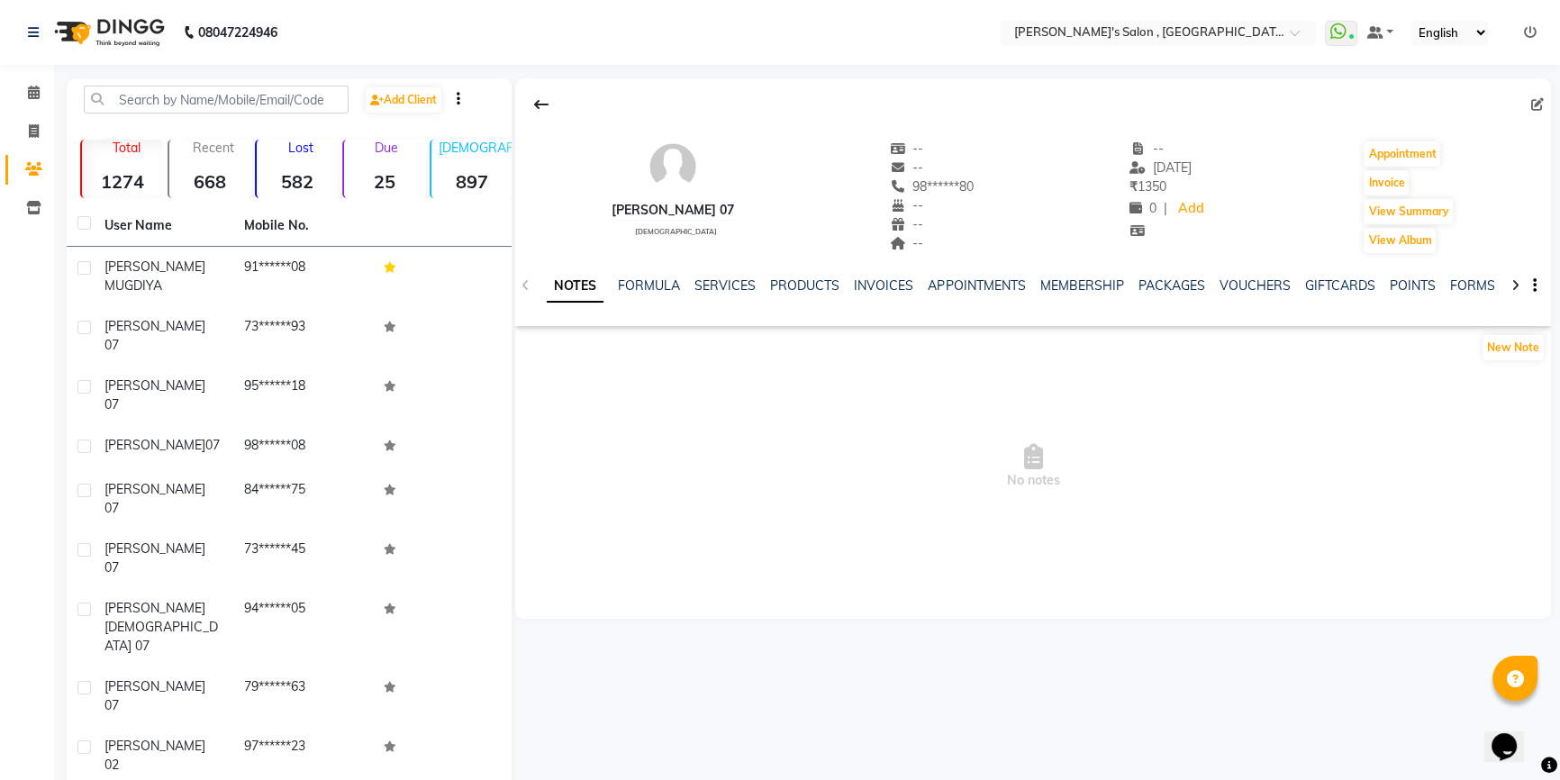
click at [903, 274] on div "NOTES FORMULA SERVICES PRODUCTS INVOICES APPOINTMENTS MEMBERSHIP PACKAGES VOUCH…" at bounding box center [1033, 286] width 1036 height 62
click at [890, 284] on link "INVOICES" at bounding box center [883, 285] width 59 height 16
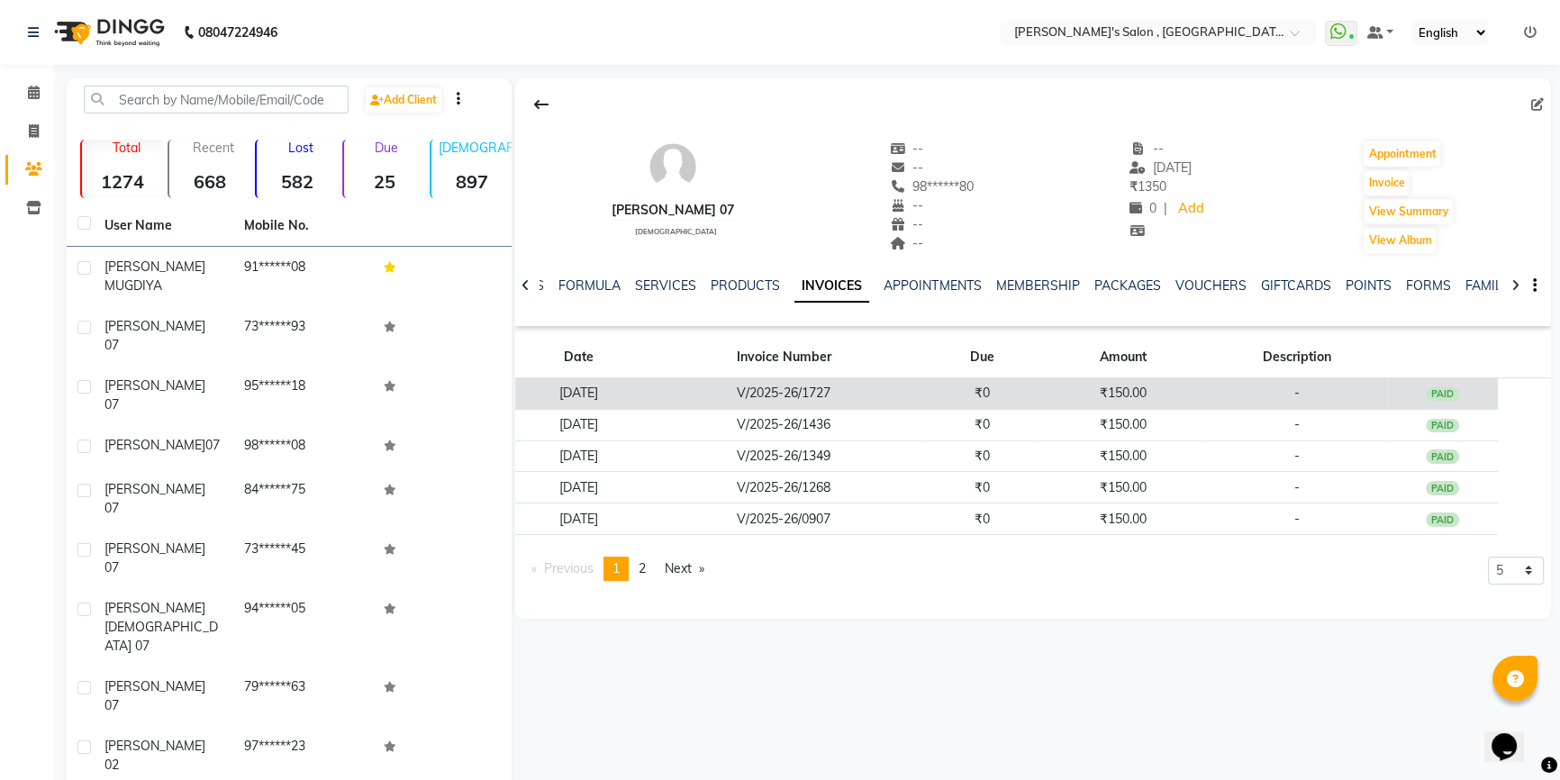
click at [905, 388] on td "V/2025-26/1727" at bounding box center [783, 394] width 285 height 32
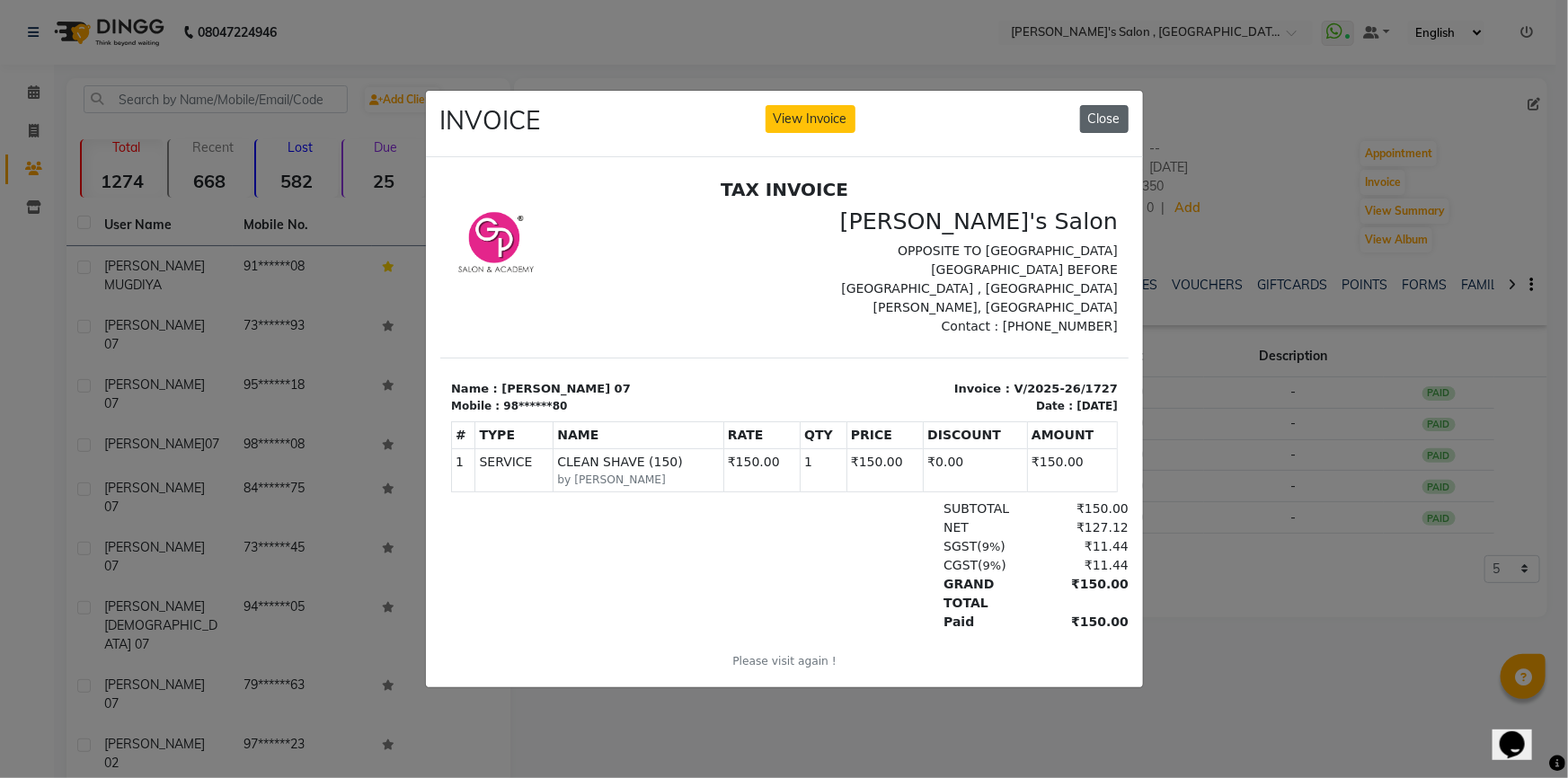
click at [1110, 113] on button "Close" at bounding box center [1104, 119] width 49 height 28
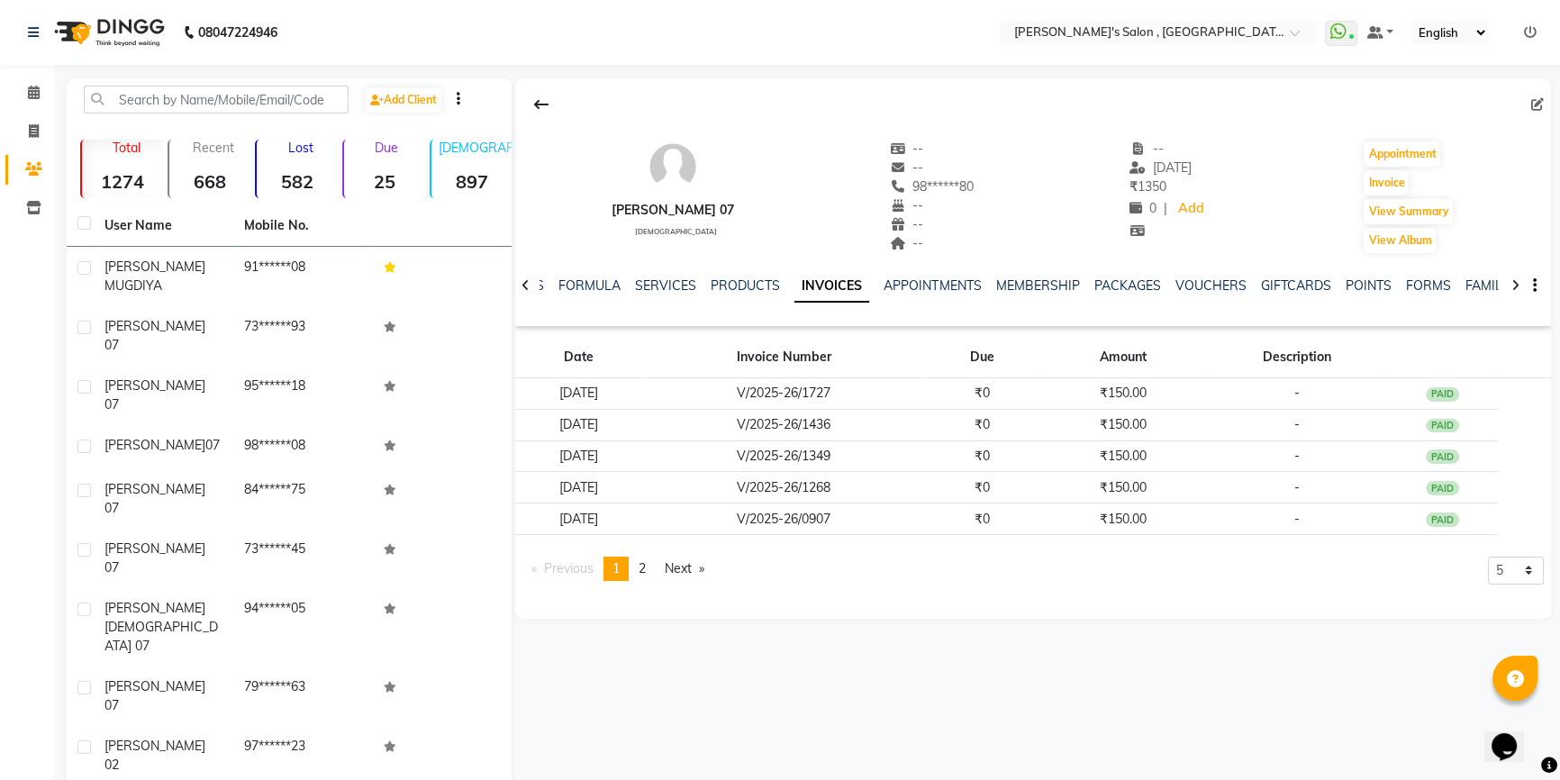
click at [528, 284] on icon at bounding box center [526, 285] width 8 height 13
click at [528, 284] on div "NOTES FORMULA SERVICES PRODUCTS INVOICES APPOINTMENTS MEMBERSHIP PACKAGES VOUCH…" at bounding box center [1033, 286] width 1036 height 62
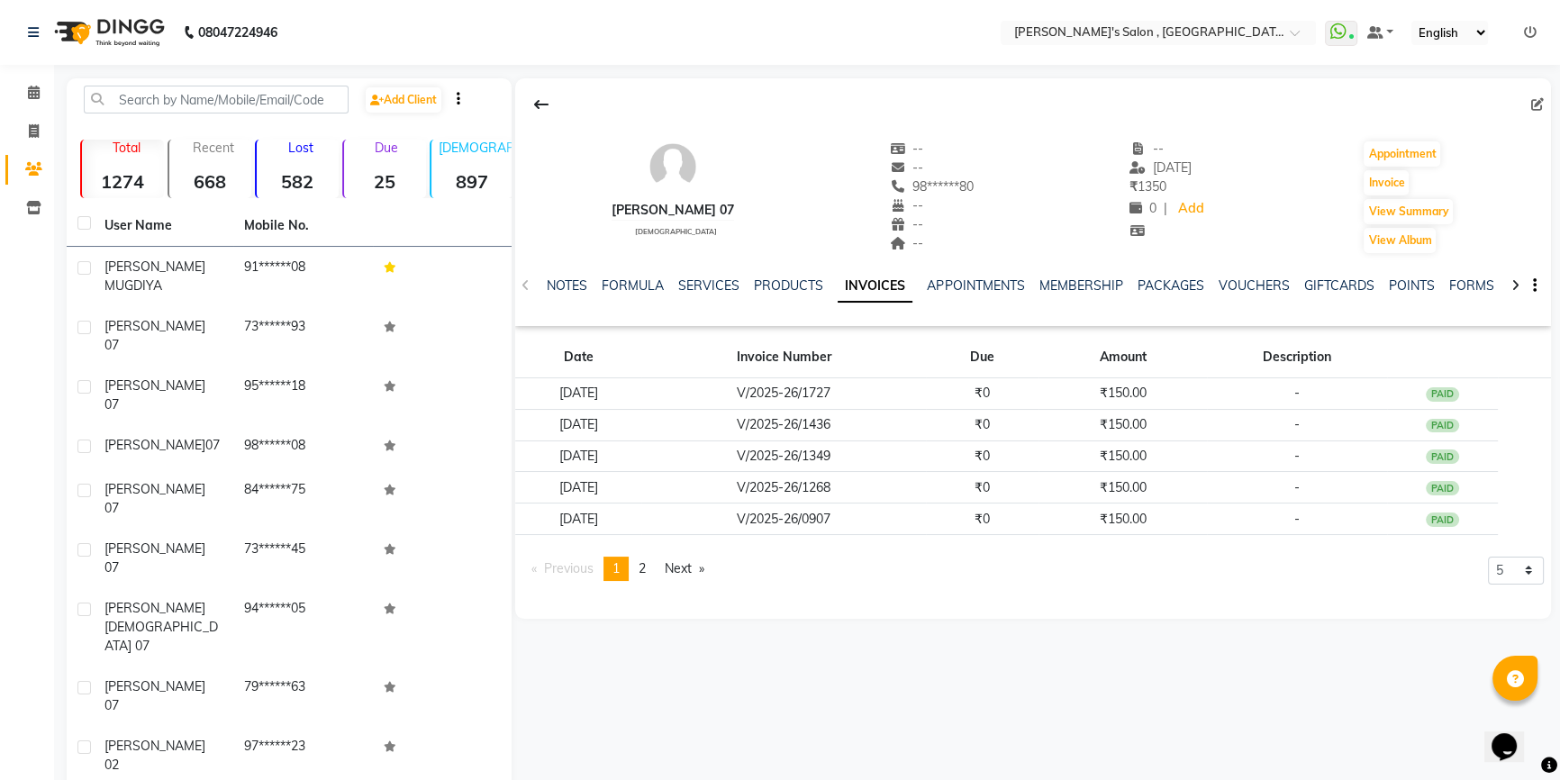
click at [528, 284] on div "NOTES FORMULA SERVICES PRODUCTS INVOICES APPOINTMENTS MEMBERSHIP PACKAGES VOUCH…" at bounding box center [1033, 286] width 1036 height 62
